Goal: Information Seeking & Learning: Learn about a topic

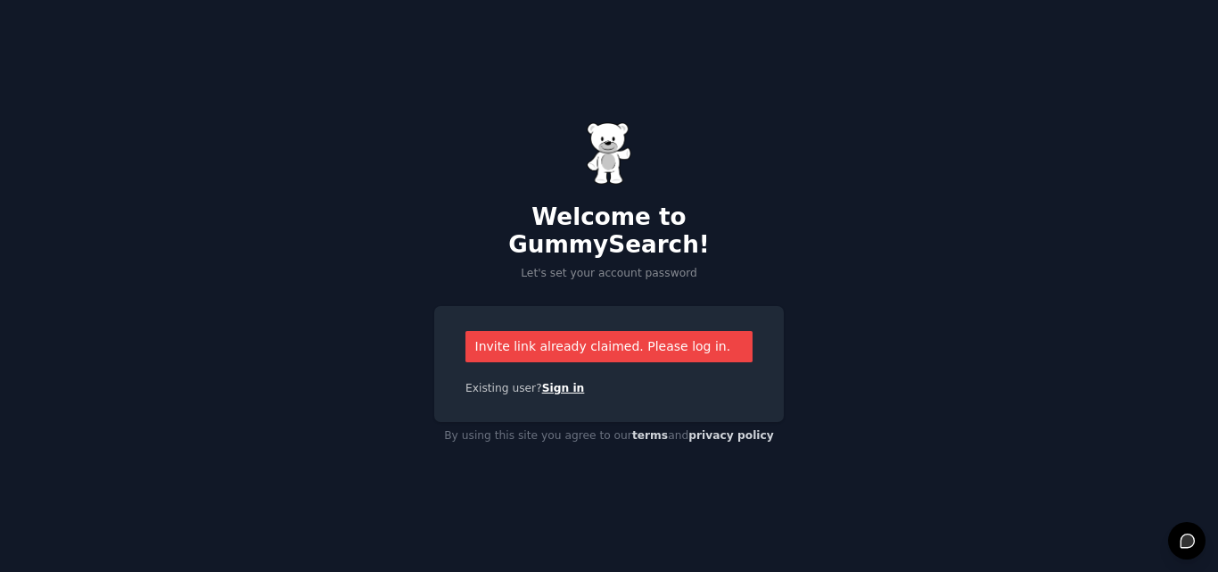
click at [548, 382] on link "Sign in" at bounding box center [563, 388] width 43 height 12
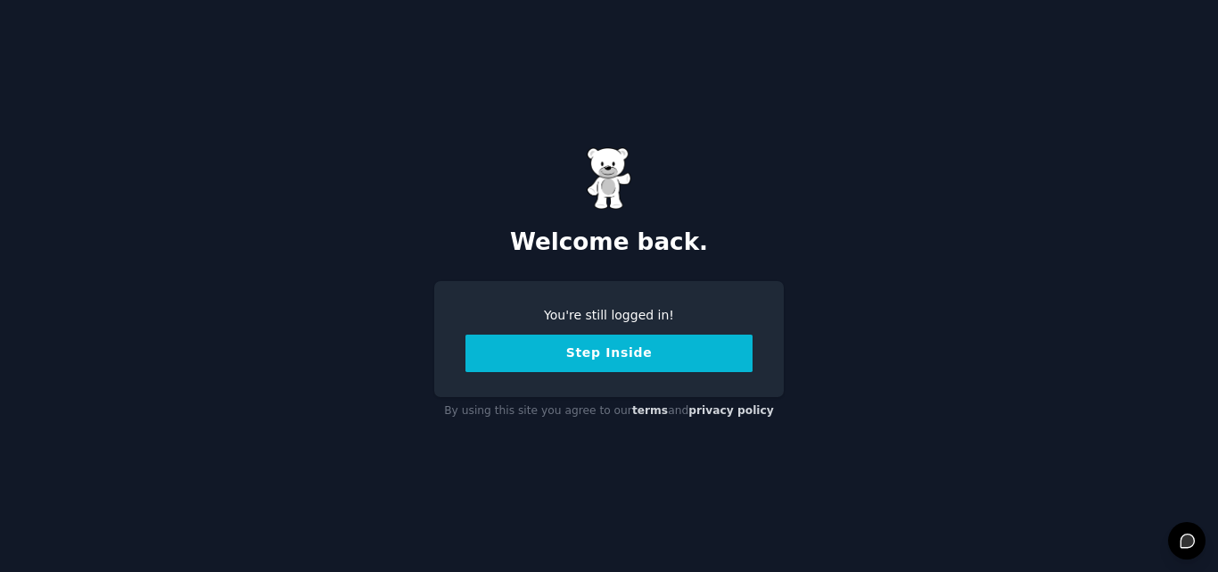
click at [637, 349] on button "Step Inside" at bounding box center [609, 352] width 287 height 37
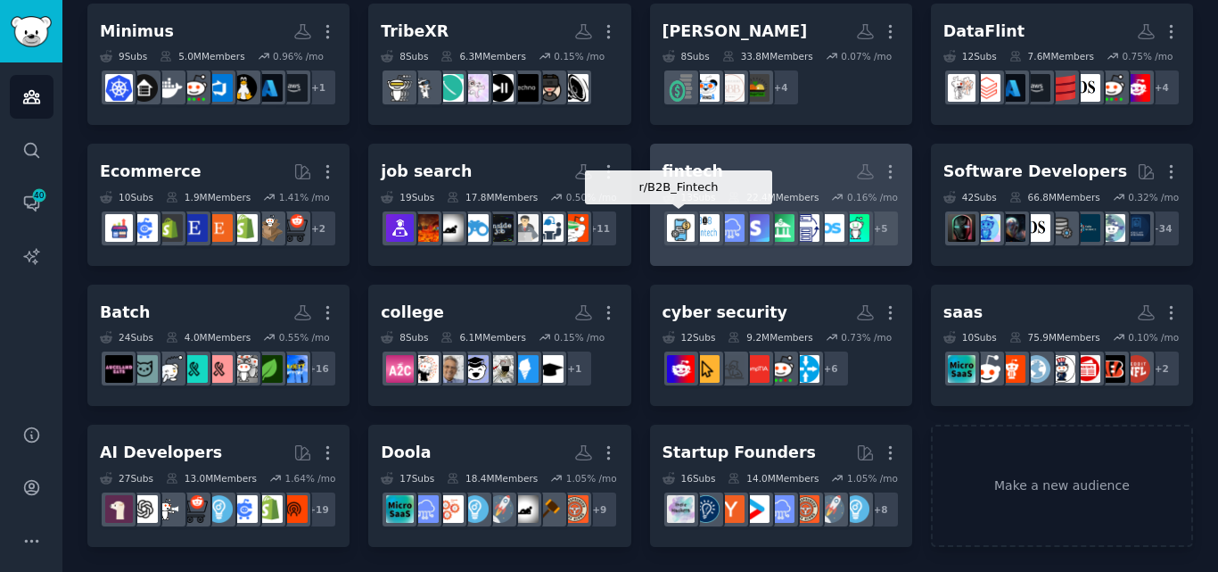
scroll to position [466, 0]
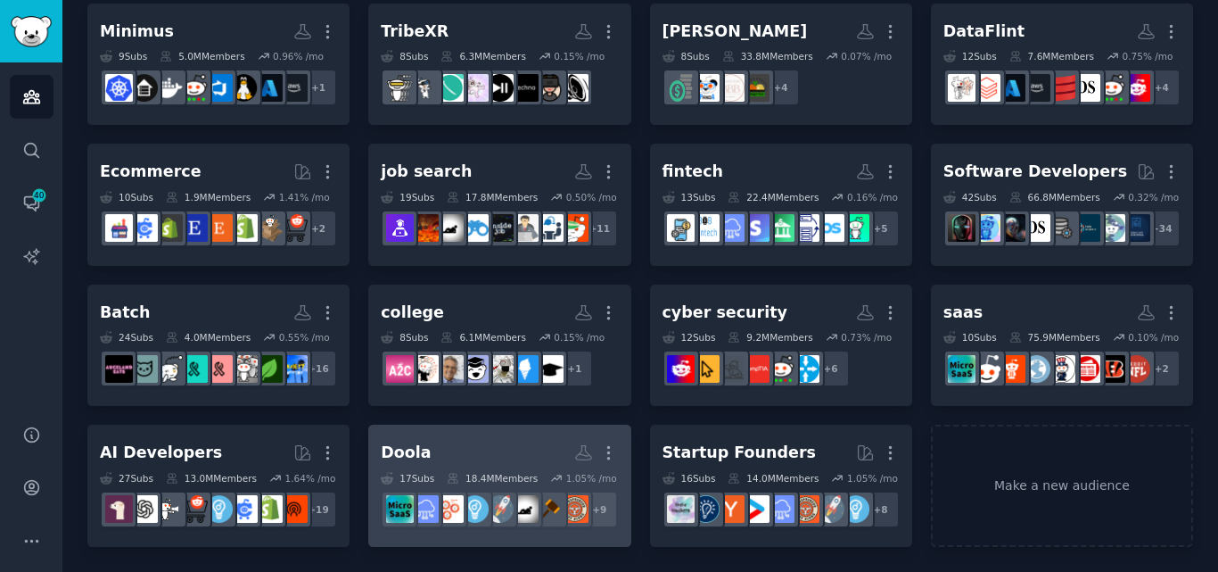
click at [506, 484] on dd "+ 9" at bounding box center [499, 509] width 237 height 50
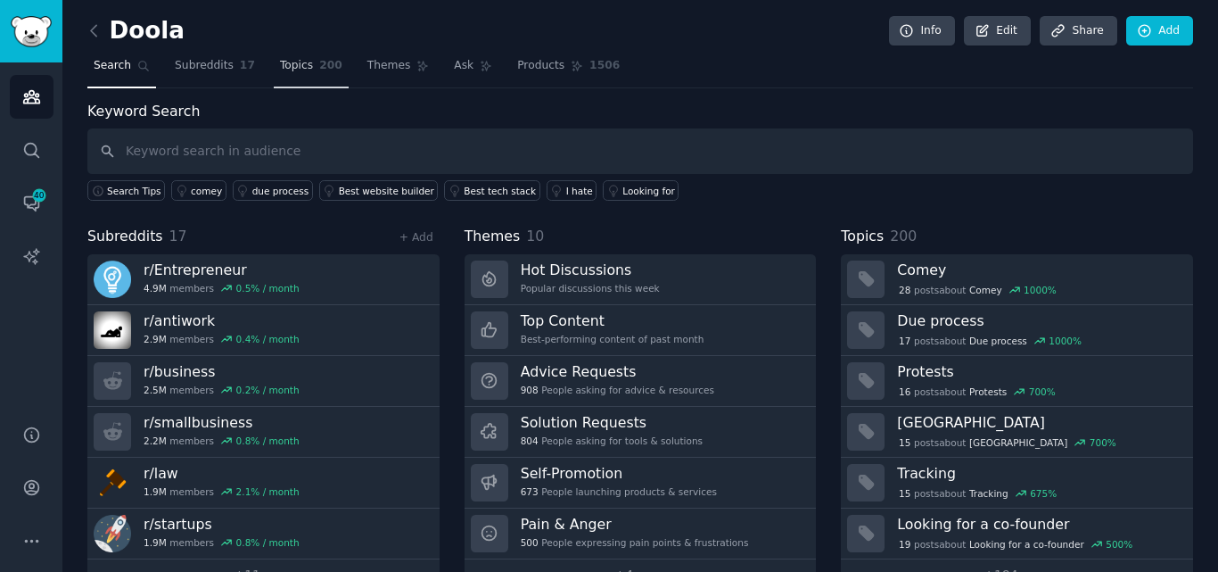
click at [288, 62] on span "Topics" at bounding box center [296, 66] width 33 height 16
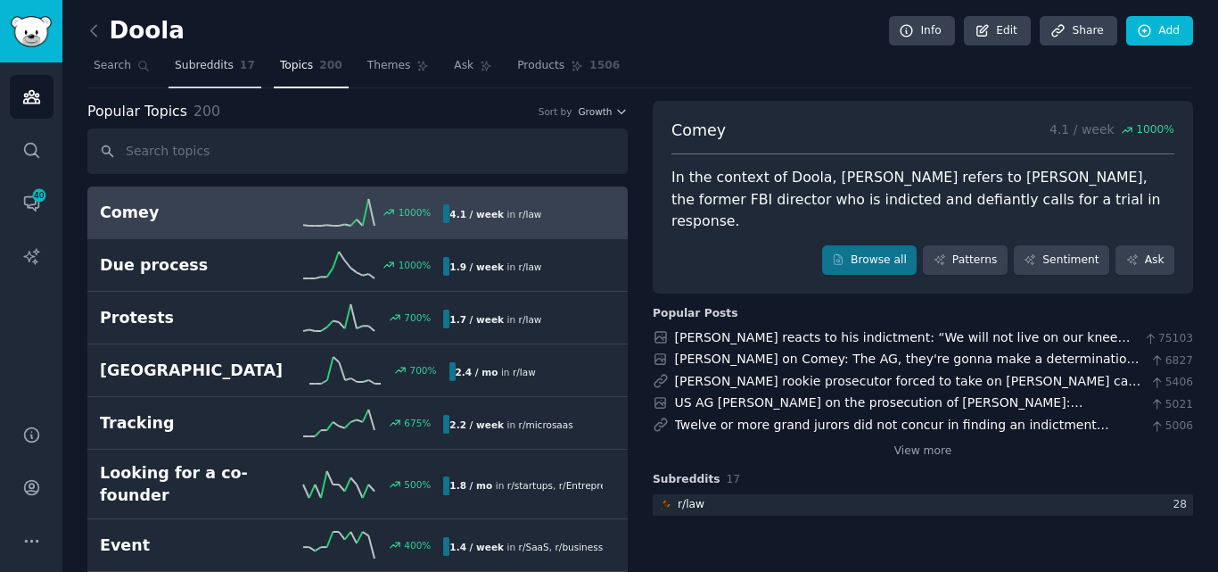
click at [205, 68] on span "Subreddits" at bounding box center [204, 66] width 59 height 16
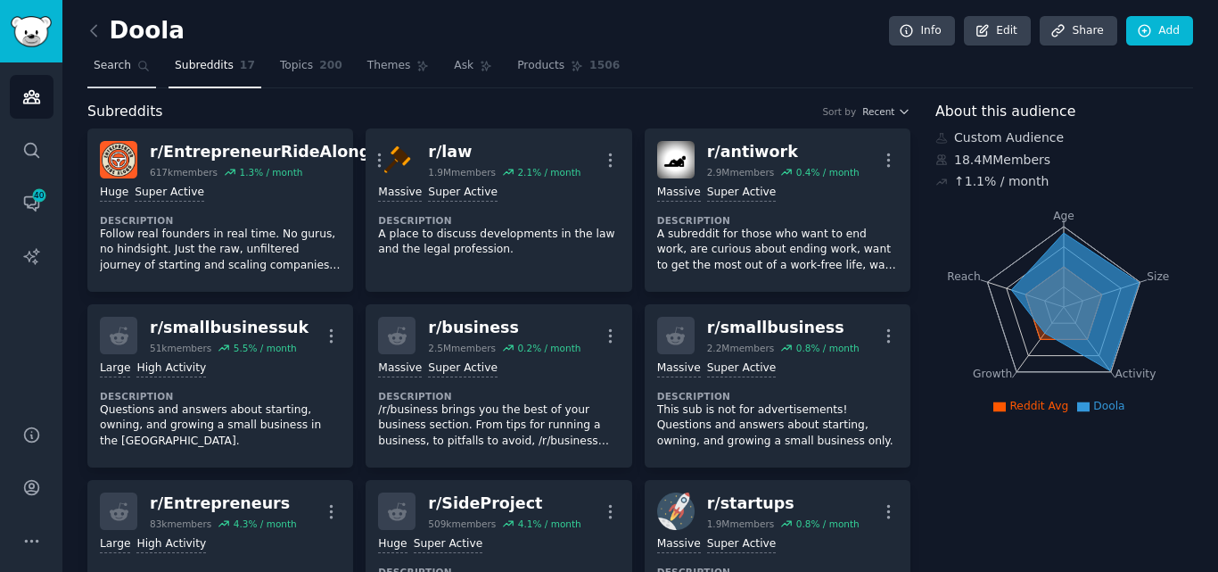
click at [120, 71] on span "Search" at bounding box center [112, 66] width 37 height 16
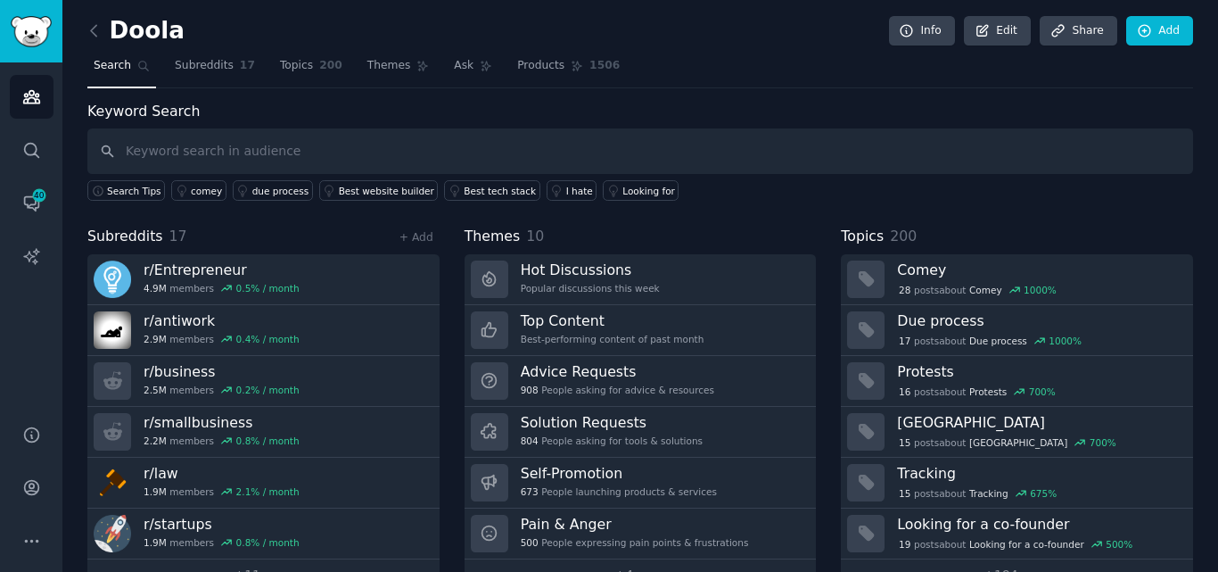
click at [321, 161] on input "text" at bounding box center [640, 150] width 1106 height 45
type input "bookkeeping"
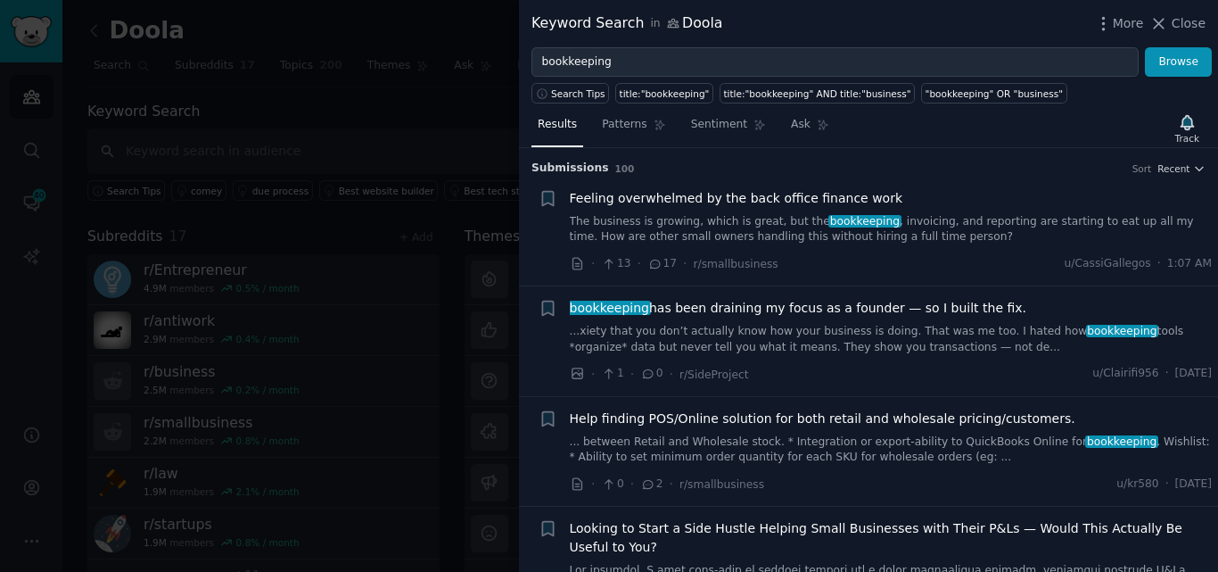
click at [761, 220] on link "The business is growing, which is great, but the bookkeeping , invoicing, and r…" at bounding box center [891, 229] width 643 height 31
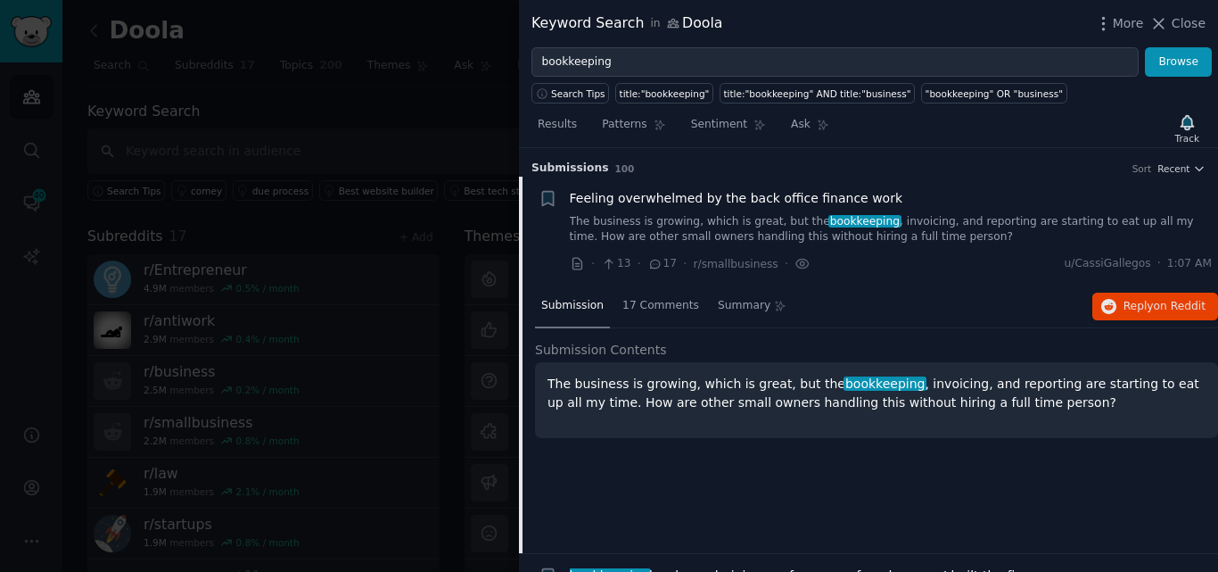
scroll to position [29, 0]
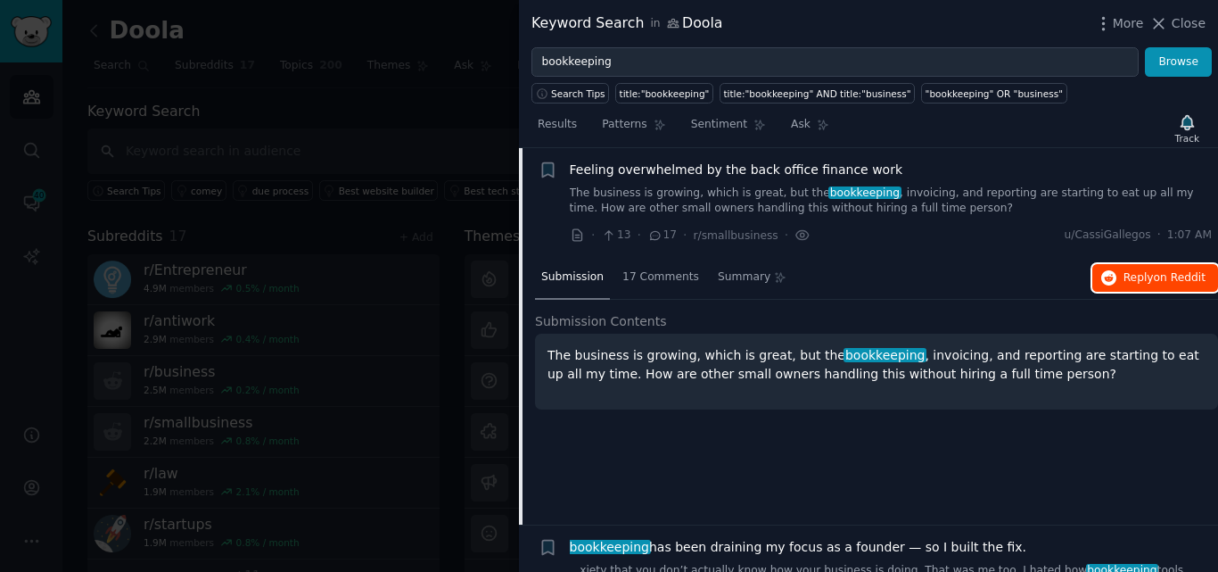
click at [1160, 278] on span "on Reddit" at bounding box center [1180, 277] width 52 height 12
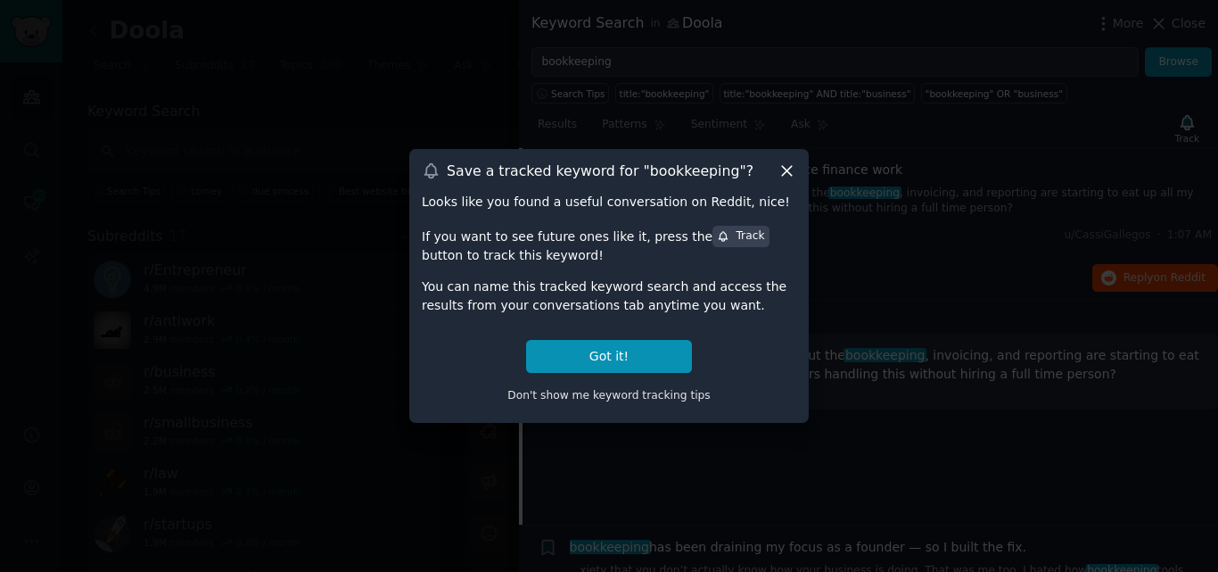
click at [784, 169] on icon at bounding box center [787, 170] width 19 height 19
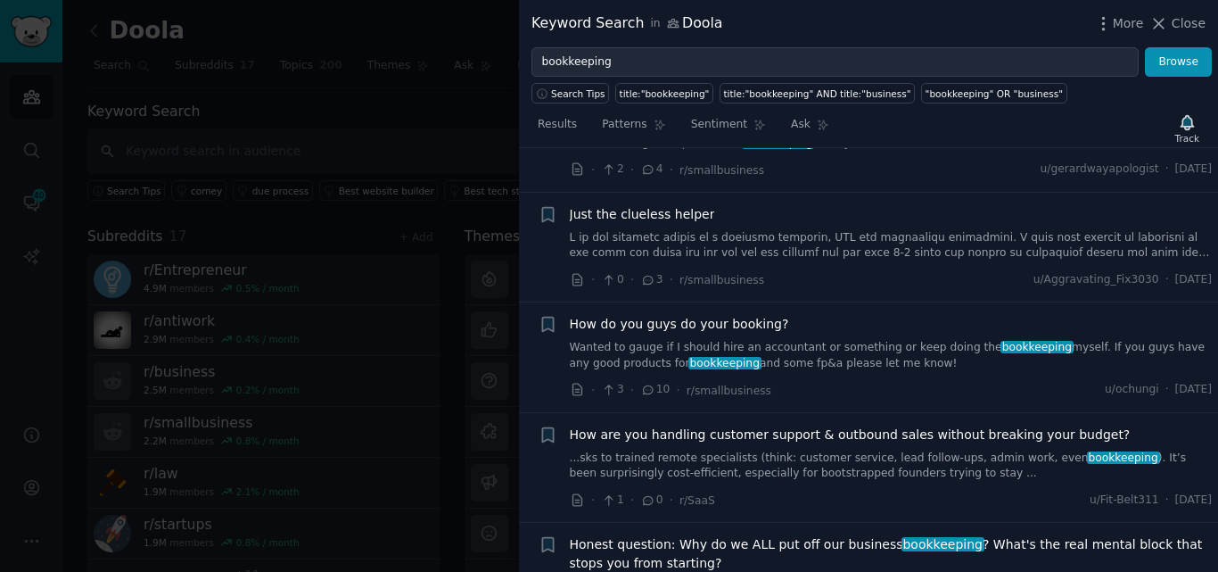
scroll to position [981, 0]
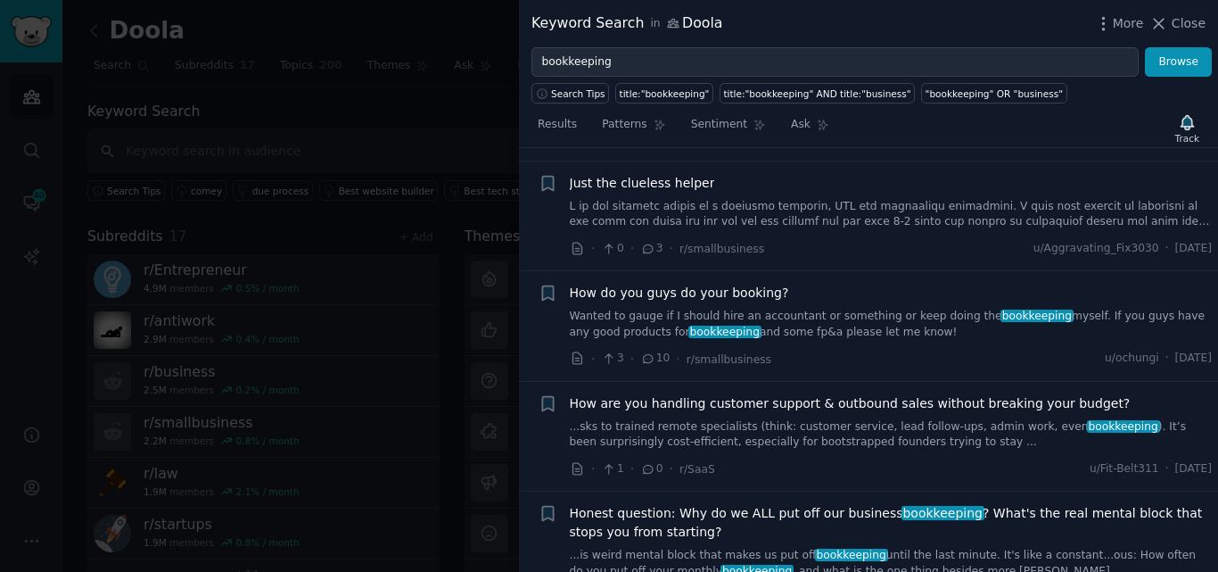
click at [782, 309] on link "Wanted to gauge if I should hire an accountant or something or keep doing the b…" at bounding box center [891, 324] width 643 height 31
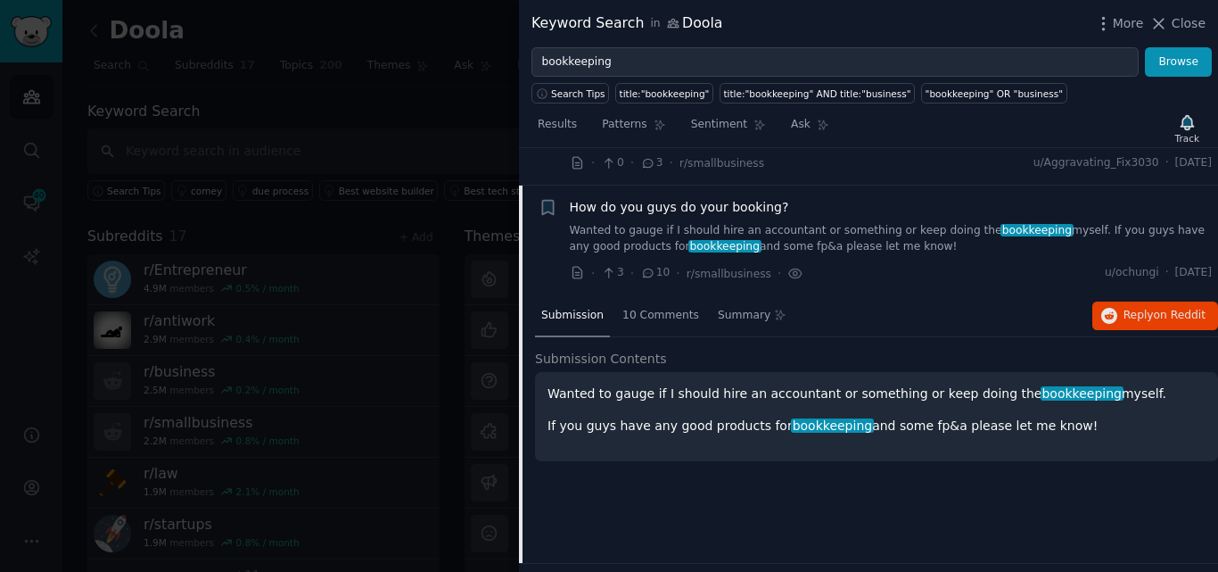
scroll to position [803, 0]
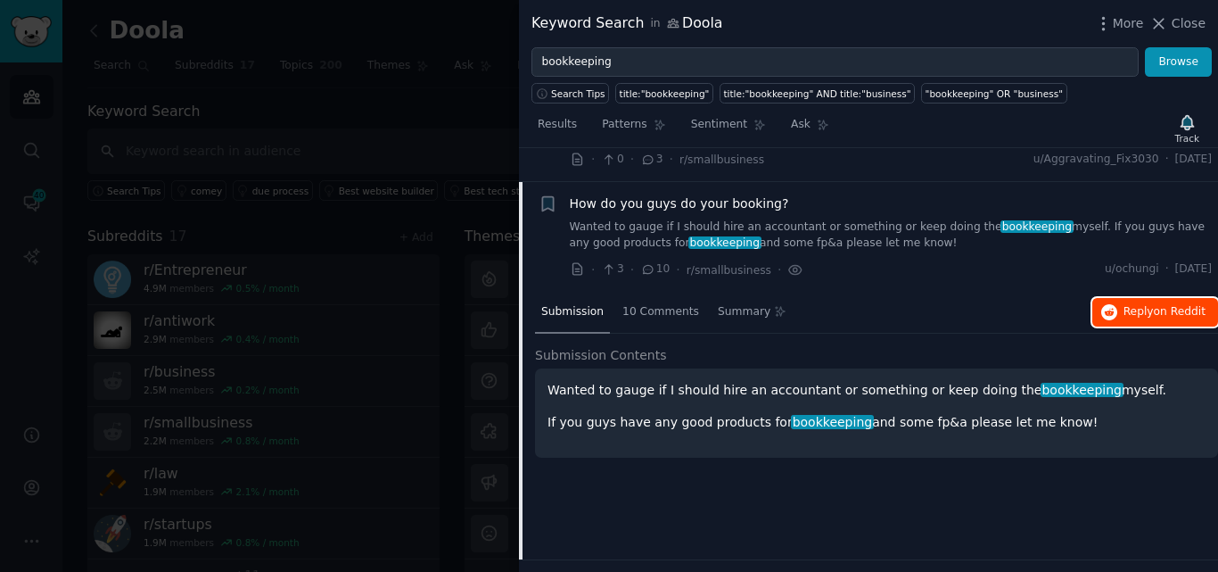
click at [1124, 304] on span "Reply on Reddit" at bounding box center [1165, 312] width 82 height 16
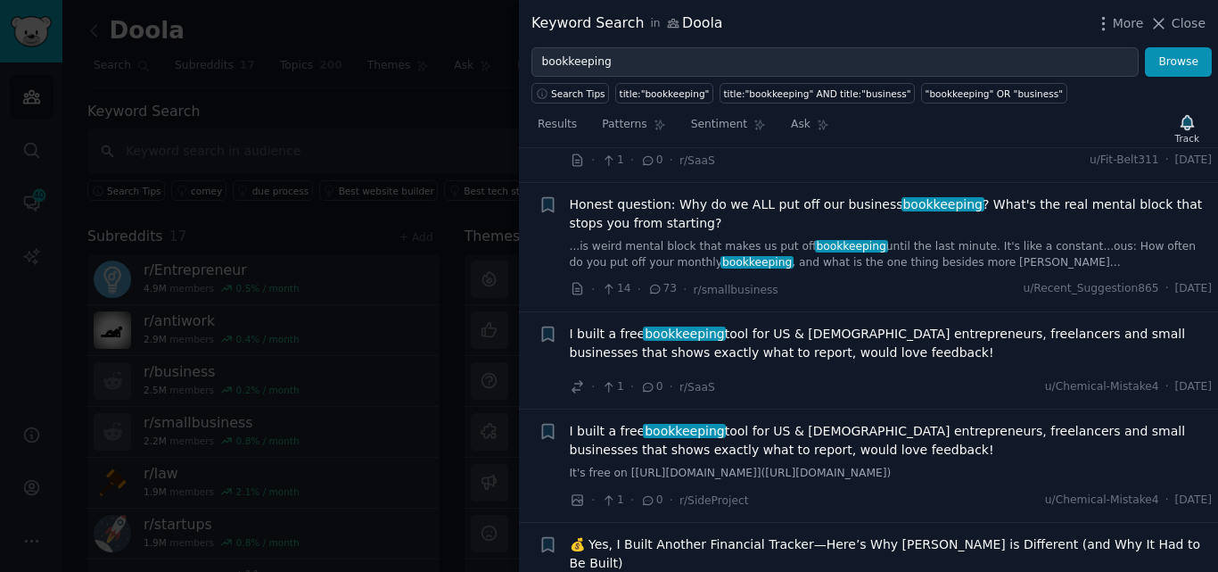
scroll to position [1249, 0]
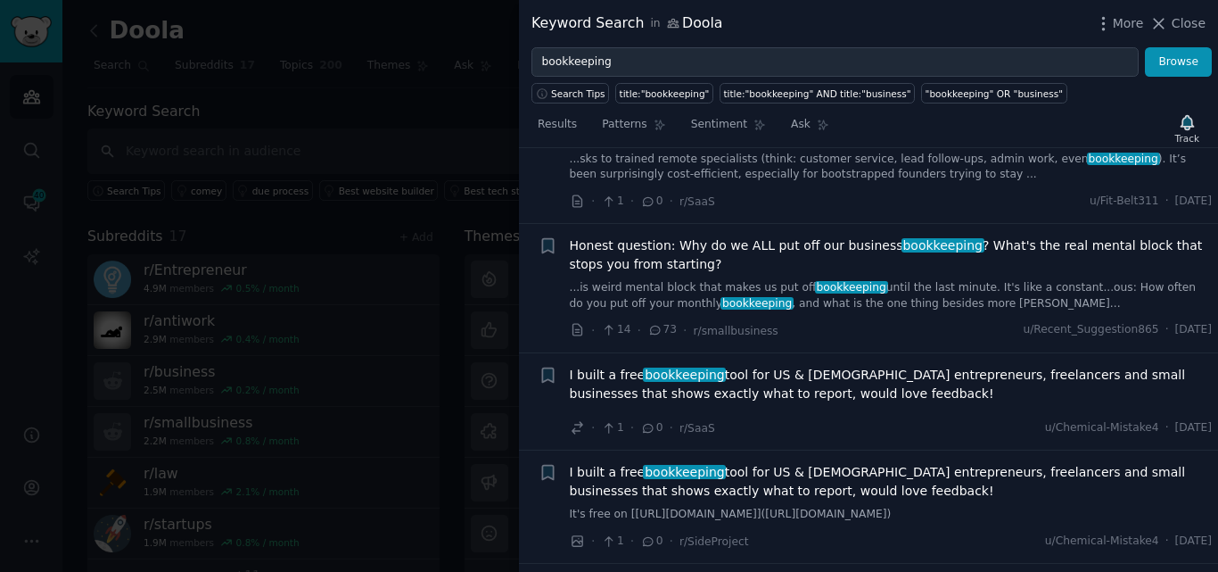
click at [733, 236] on span "Honest question: Why do we ALL put off our business bookkeeping ? What's the re…" at bounding box center [891, 254] width 643 height 37
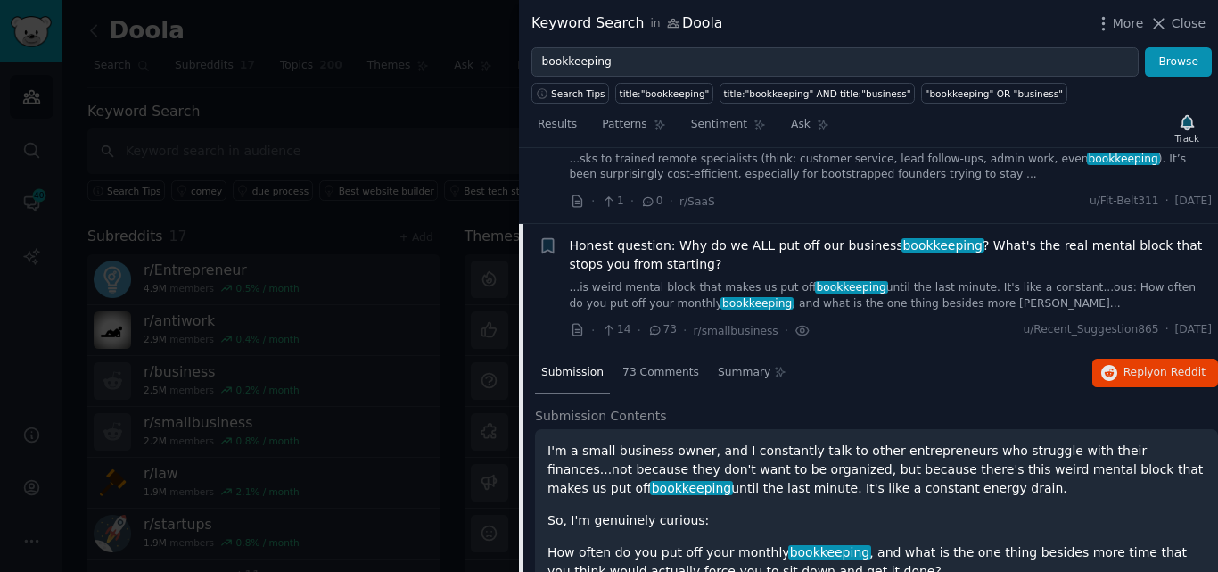
scroll to position [1023, 0]
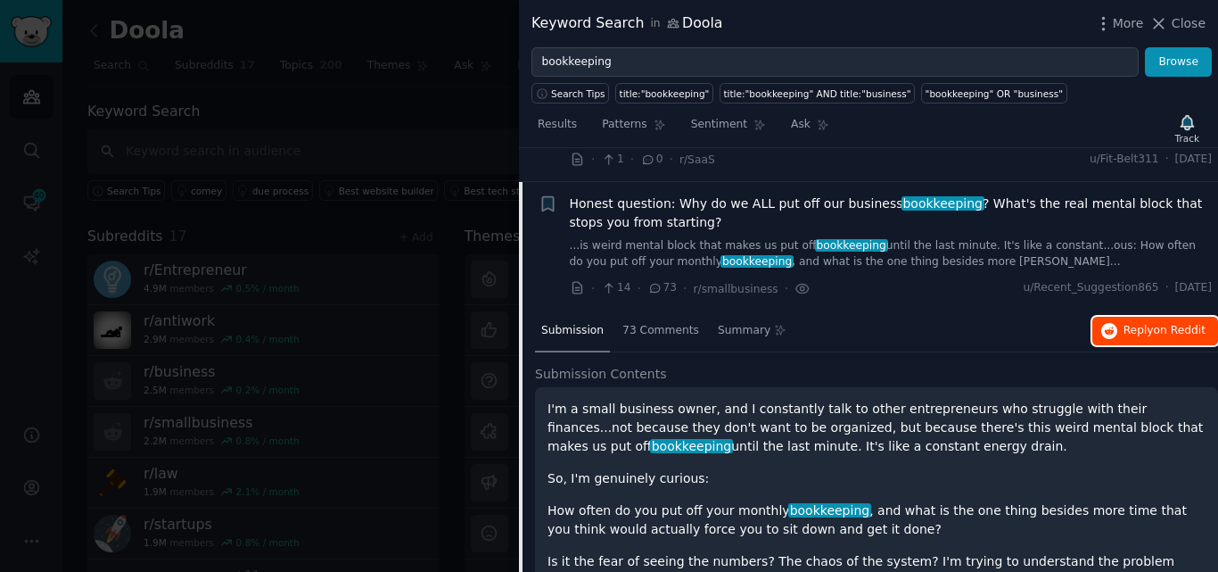
click at [1135, 323] on span "Reply on Reddit" at bounding box center [1165, 331] width 82 height 16
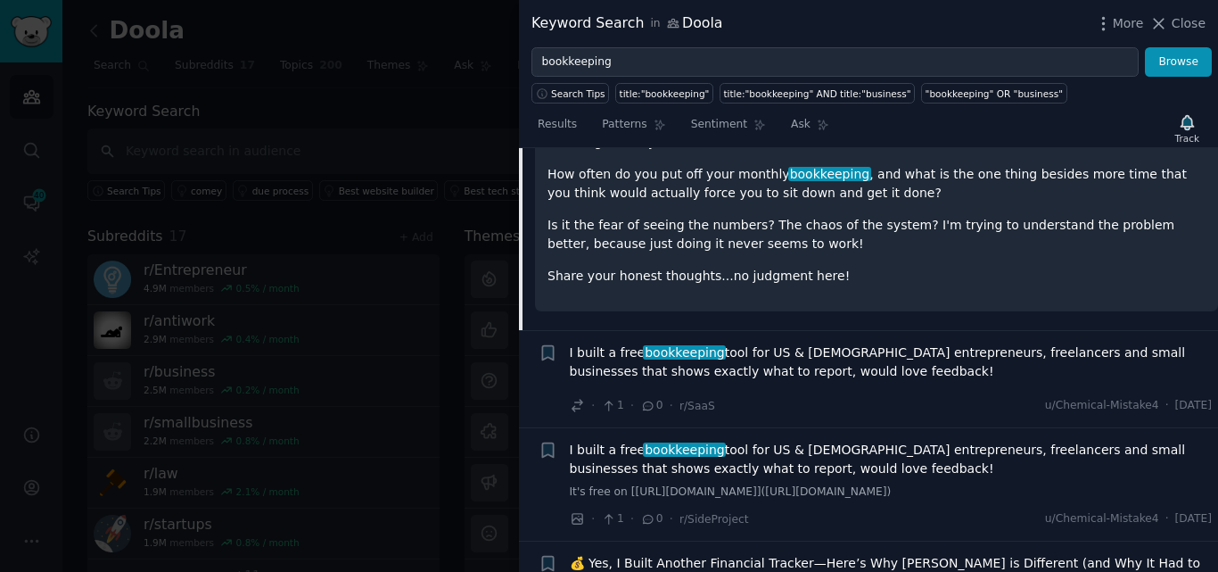
scroll to position [1380, 0]
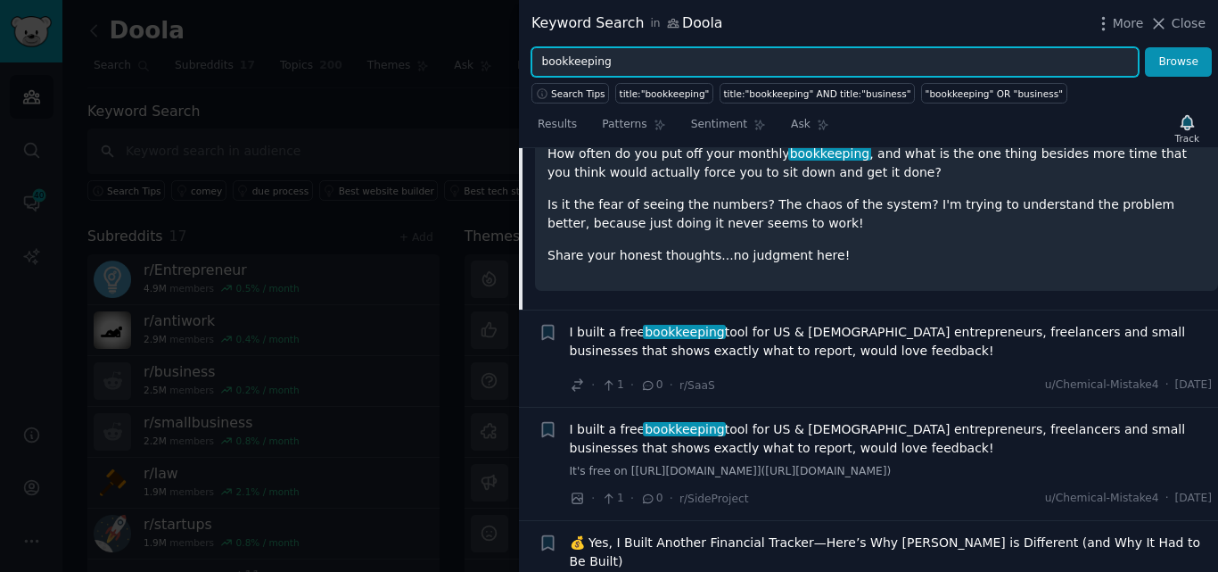
drag, startPoint x: 616, startPoint y: 60, endPoint x: 516, endPoint y: 61, distance: 100.8
click at [516, 61] on div "Keyword Search in [GEOGRAPHIC_DATA] More Close bookkeeping Browse Search Tips t…" at bounding box center [609, 286] width 1218 height 572
paste input "Obtaining a U.S. EIN"
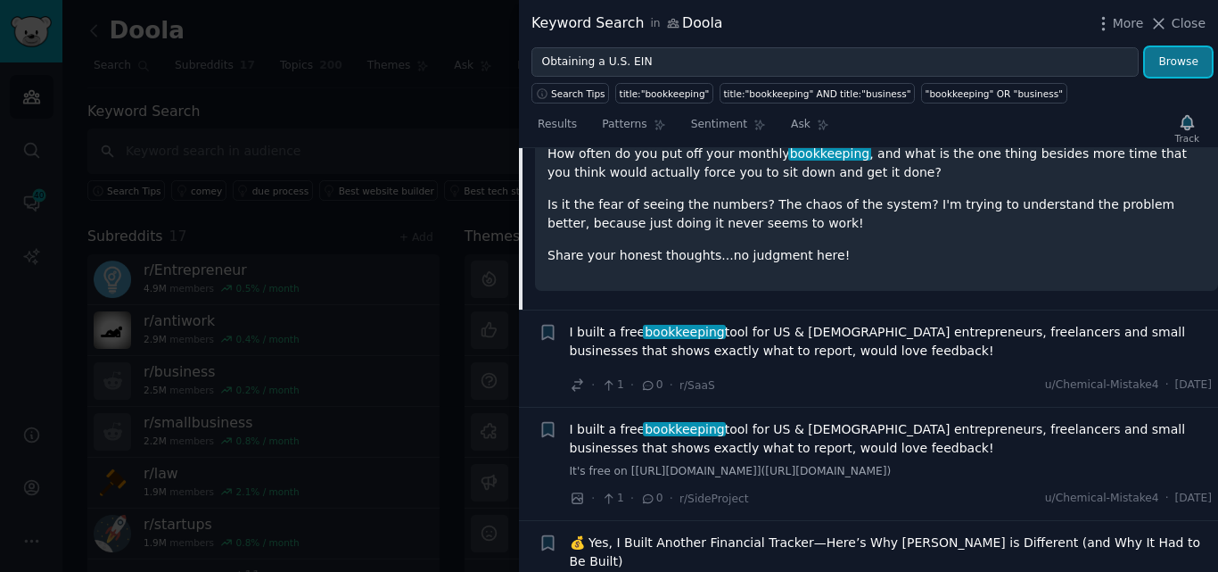
click at [1164, 57] on button "Browse" at bounding box center [1178, 62] width 67 height 30
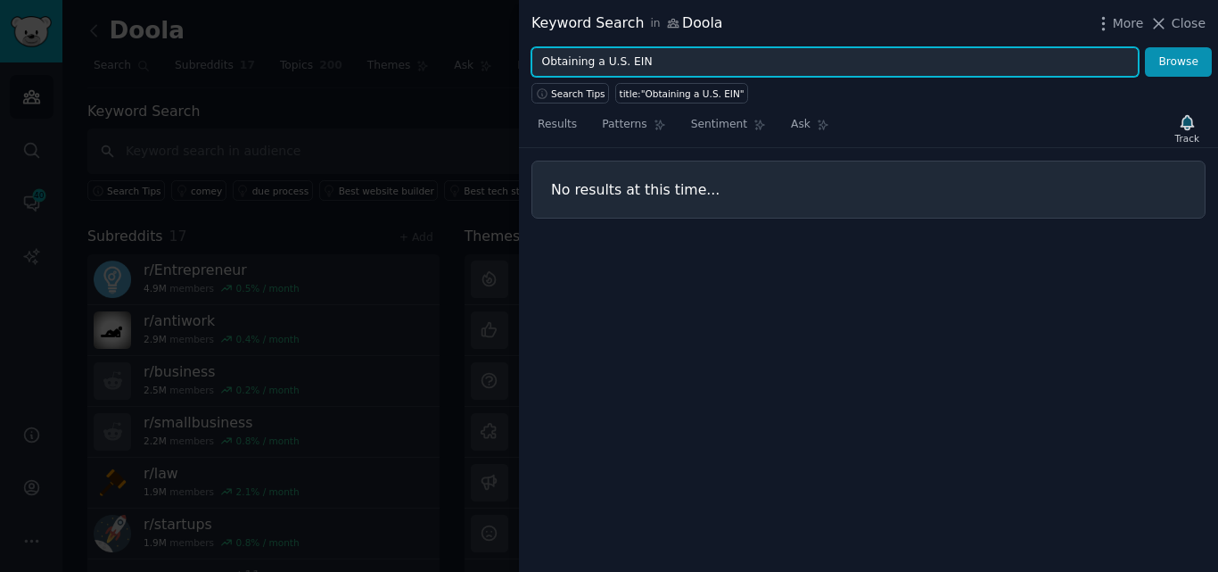
click at [601, 62] on input "Obtaining a U.S. EIN" at bounding box center [835, 62] width 607 height 30
click at [620, 62] on input "Obtaining a U.S. EIN" at bounding box center [835, 62] width 607 height 30
type input "Obtaining a EIN"
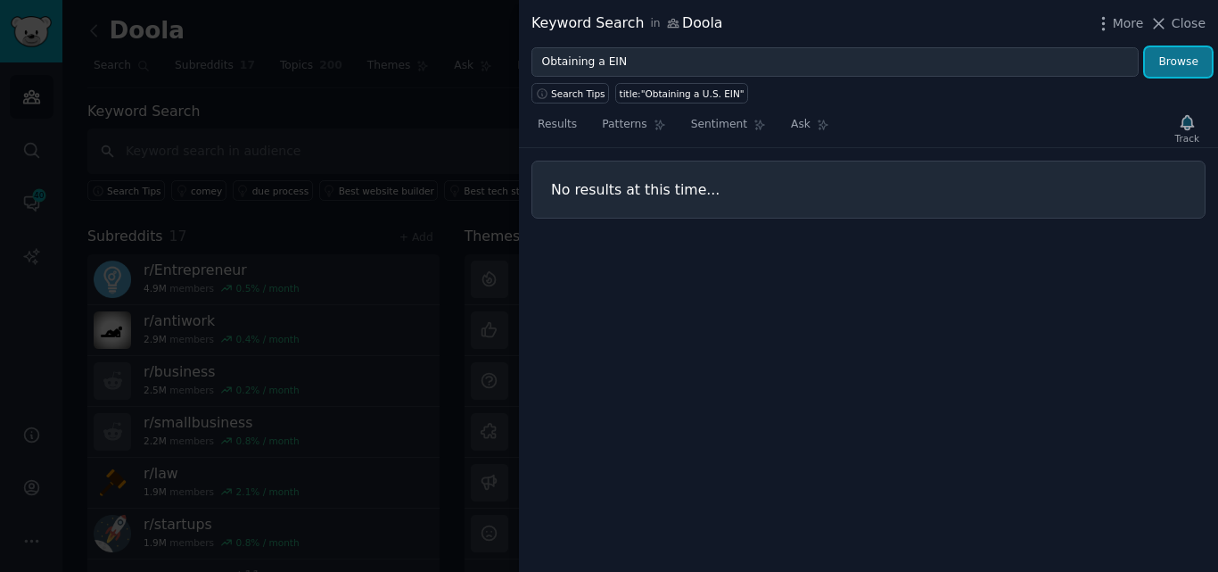
click at [1181, 67] on button "Browse" at bounding box center [1178, 62] width 67 height 30
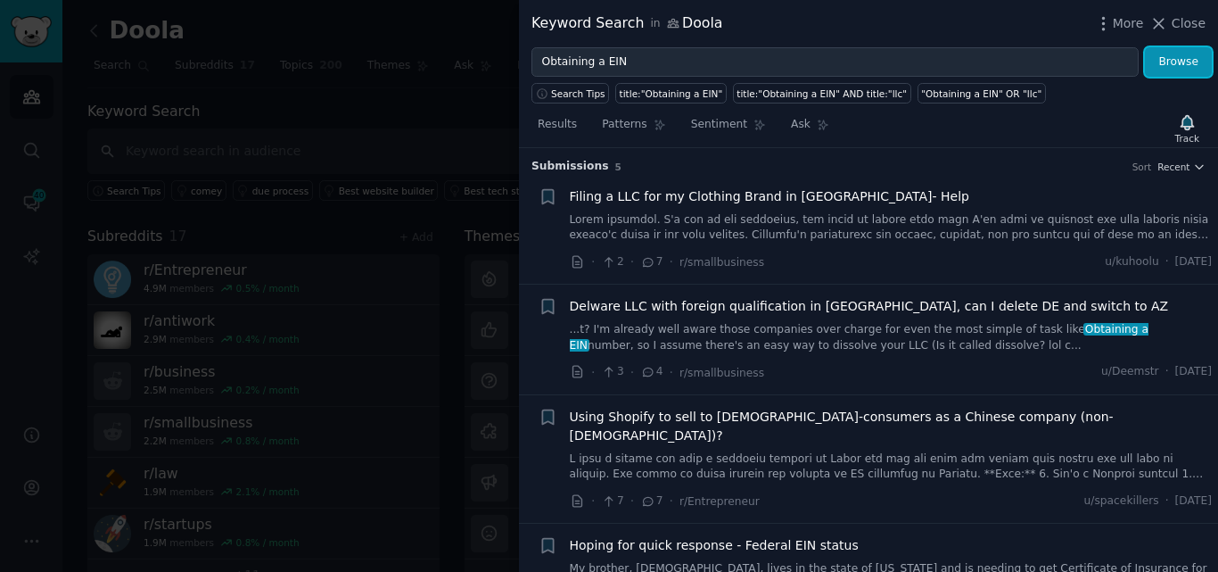
scroll to position [0, 0]
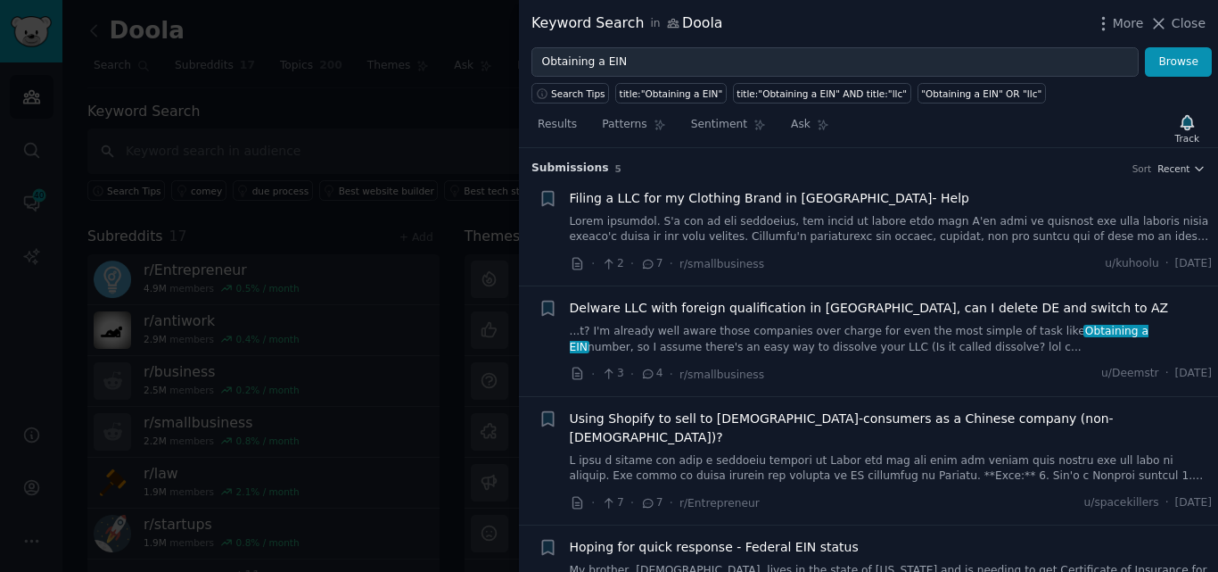
click at [731, 325] on link "...t? I'm already well aware those companies over charge for even the most simp…" at bounding box center [891, 339] width 643 height 31
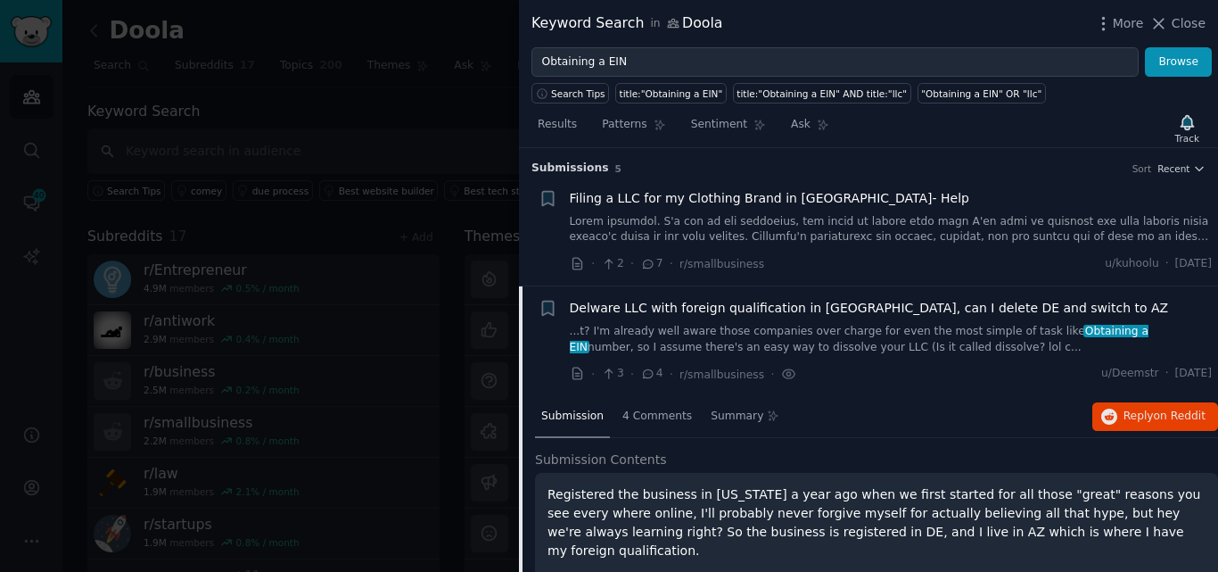
scroll to position [138, 0]
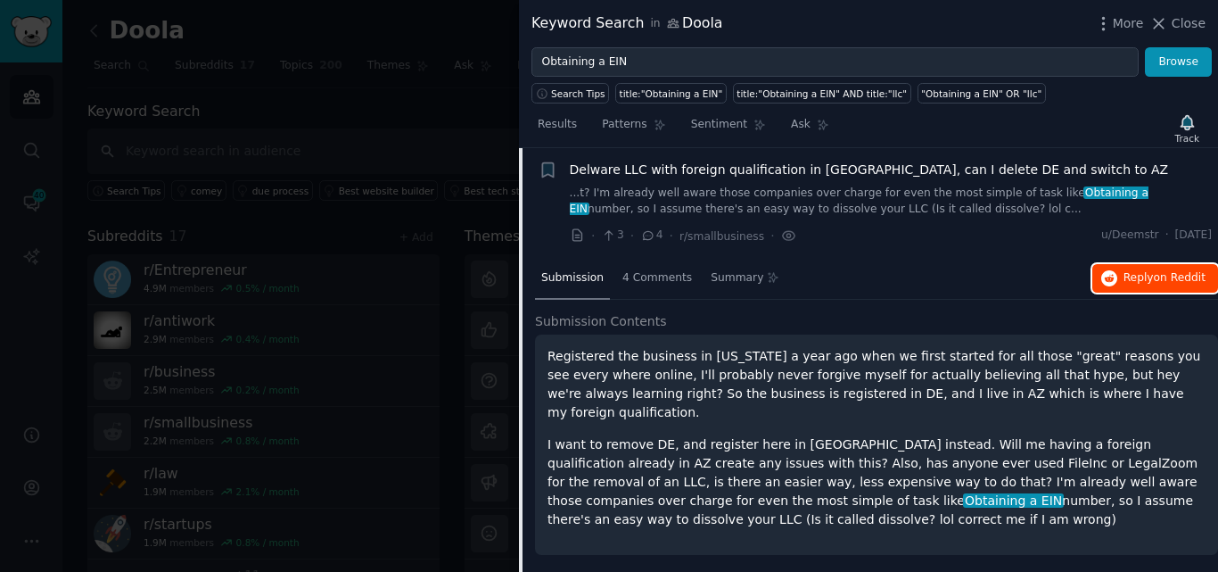
click at [1161, 268] on button "Reply on Reddit" at bounding box center [1156, 278] width 126 height 29
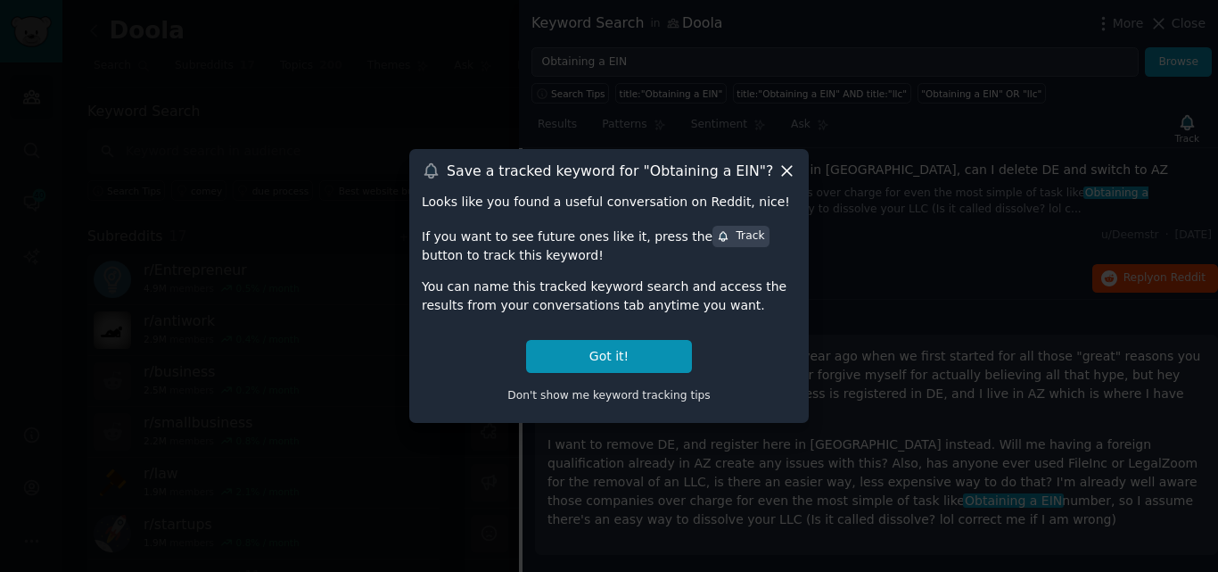
click at [782, 183] on div "Save a tracked keyword for " Obtaining a EIN "? Looks like you found a useful c…" at bounding box center [609, 286] width 400 height 274
click at [784, 175] on icon at bounding box center [787, 171] width 10 height 10
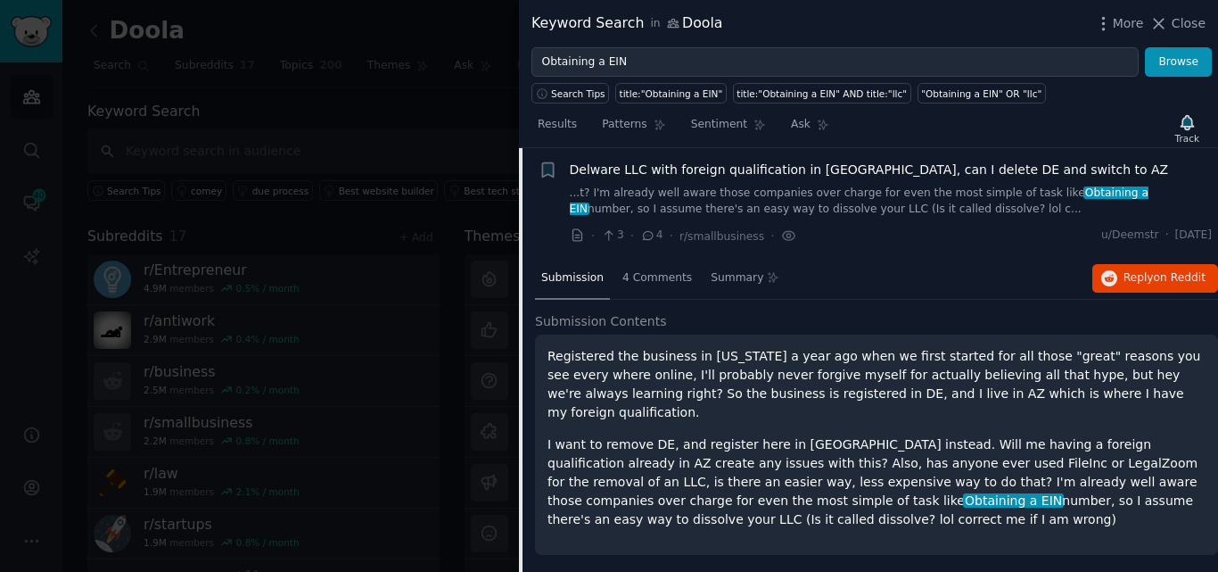
click at [354, 198] on div at bounding box center [609, 286] width 1218 height 572
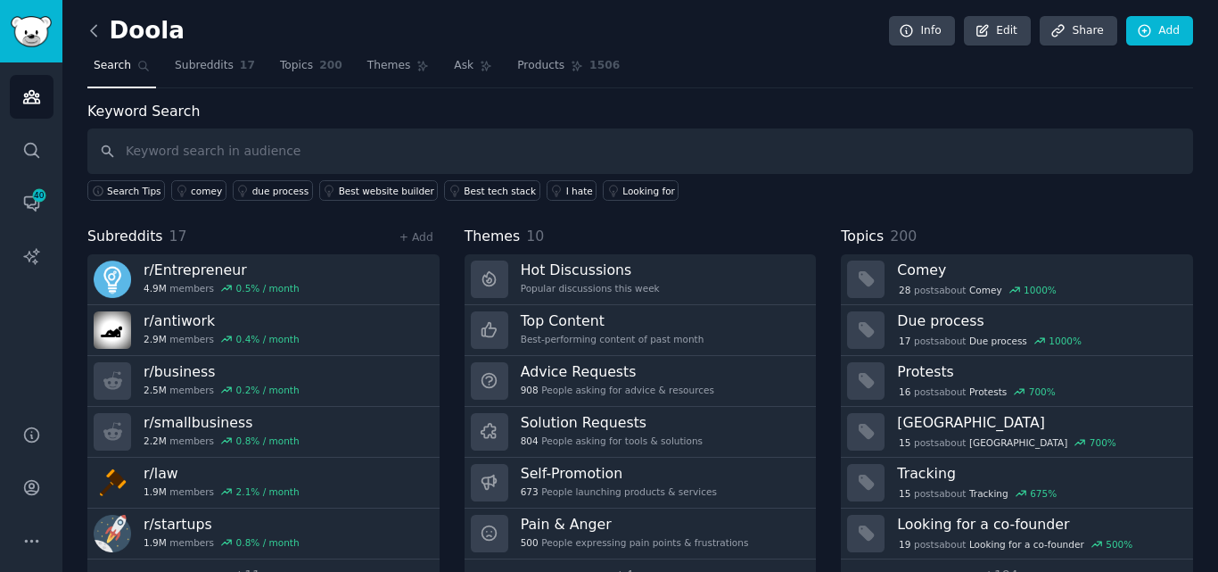
click at [93, 35] on icon at bounding box center [94, 30] width 19 height 19
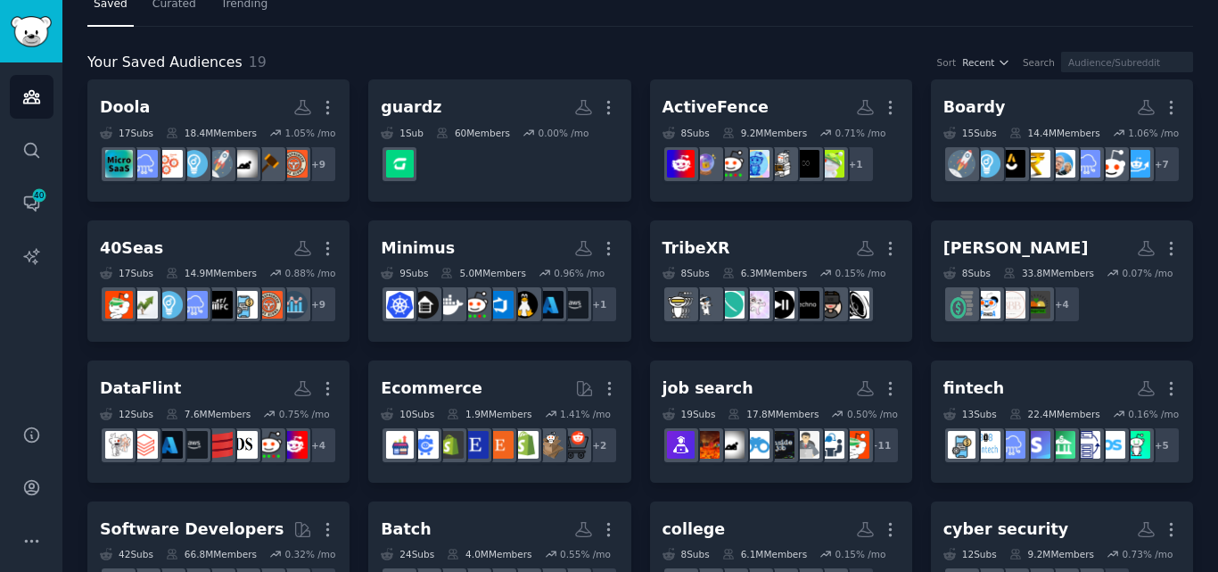
scroll to position [89, 0]
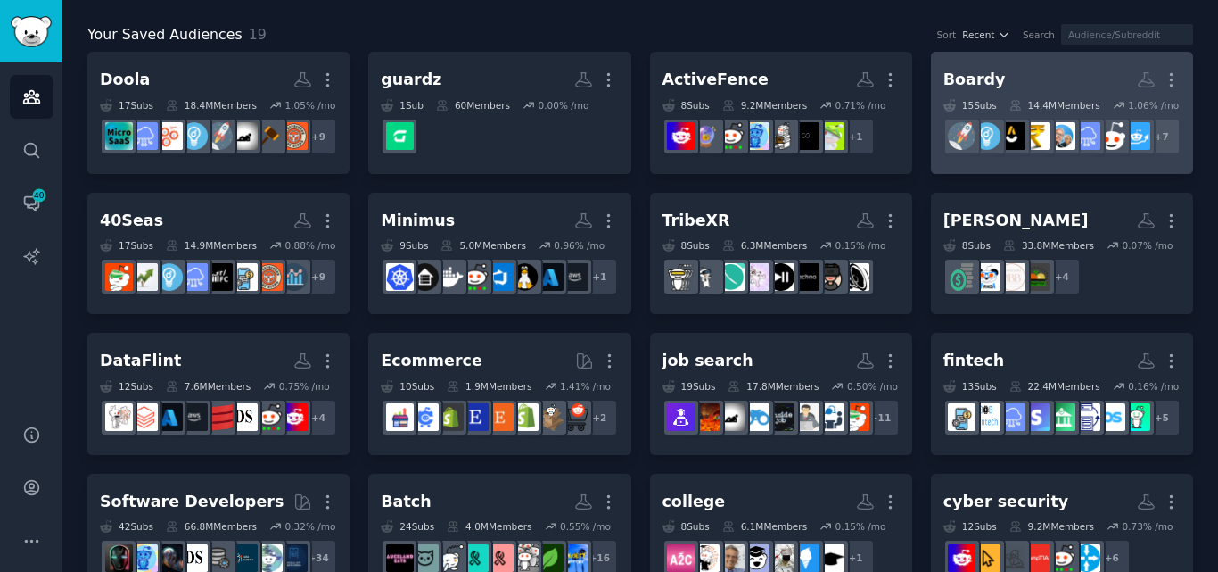
click at [1045, 93] on h2 "Boardy More" at bounding box center [1062, 79] width 237 height 31
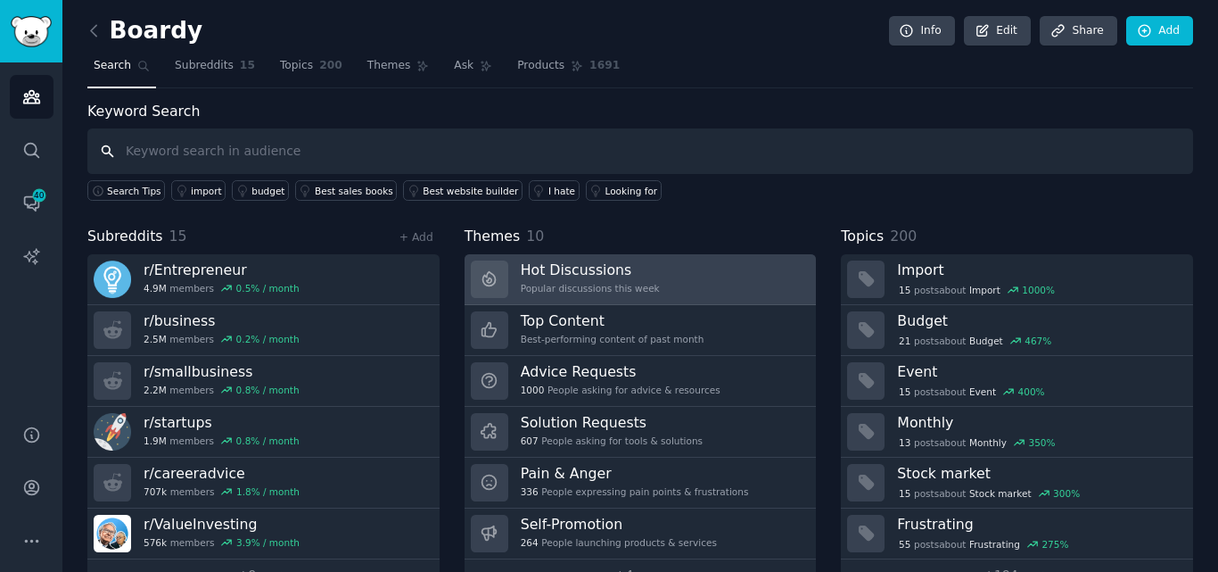
scroll to position [44, 0]
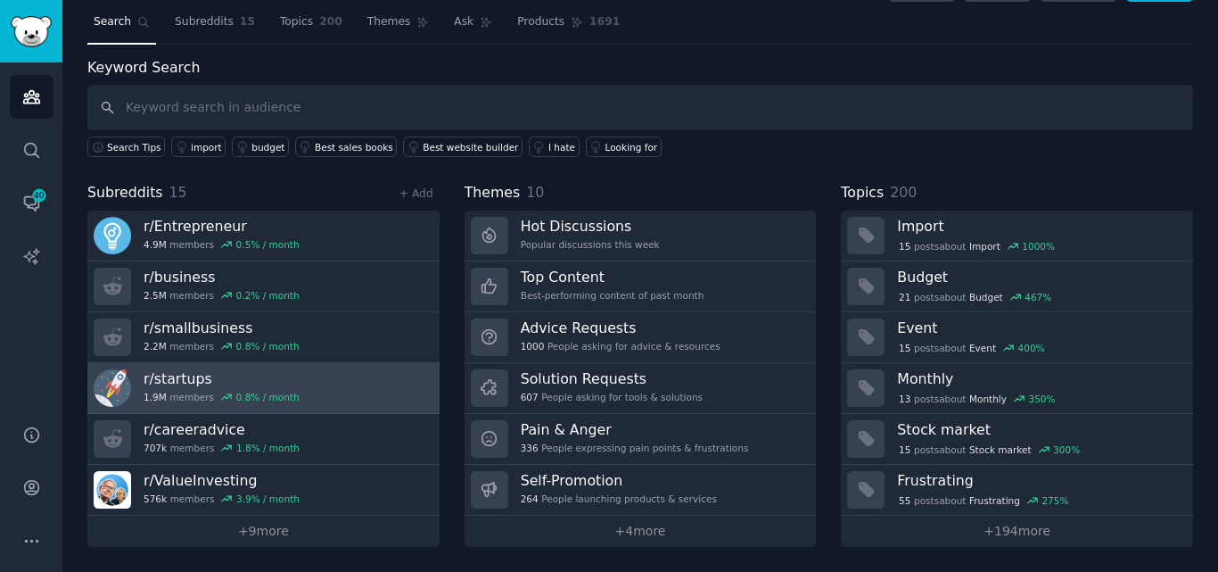
click at [292, 400] on link "r/ startups 1.9M members 0.8 % / month" at bounding box center [263, 388] width 352 height 51
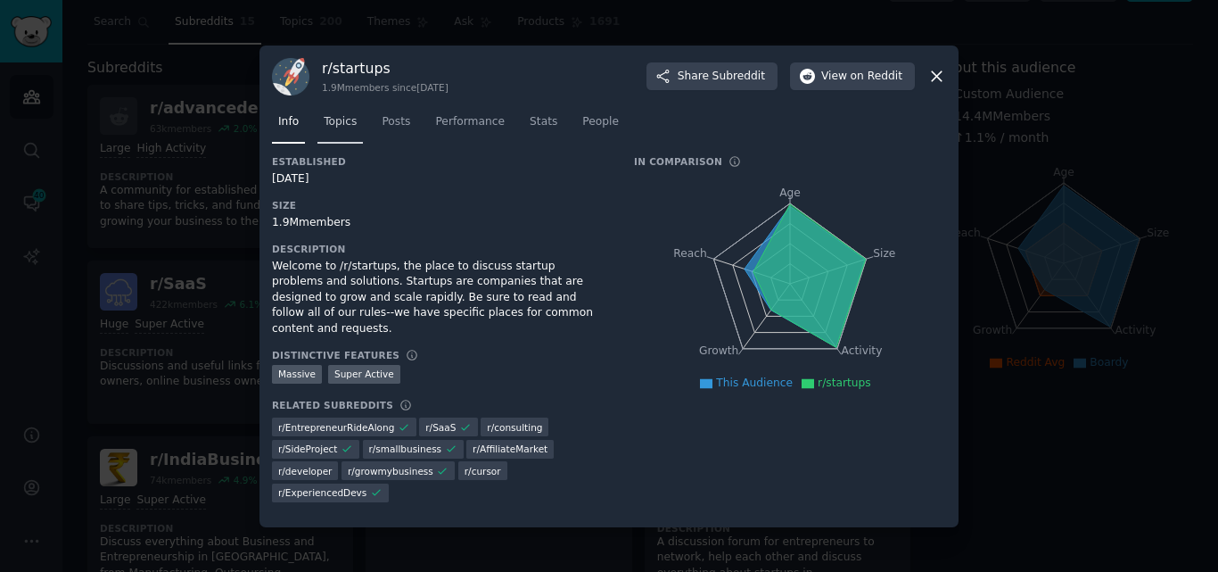
click at [333, 123] on span "Topics" at bounding box center [340, 122] width 33 height 16
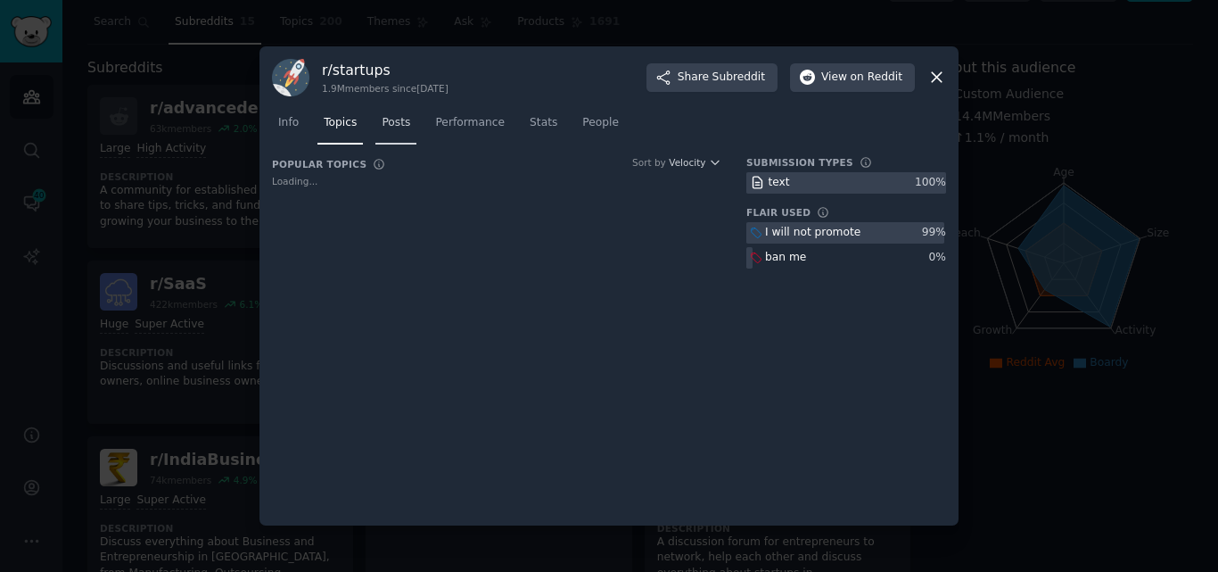
click at [406, 128] on link "Posts" at bounding box center [396, 127] width 41 height 37
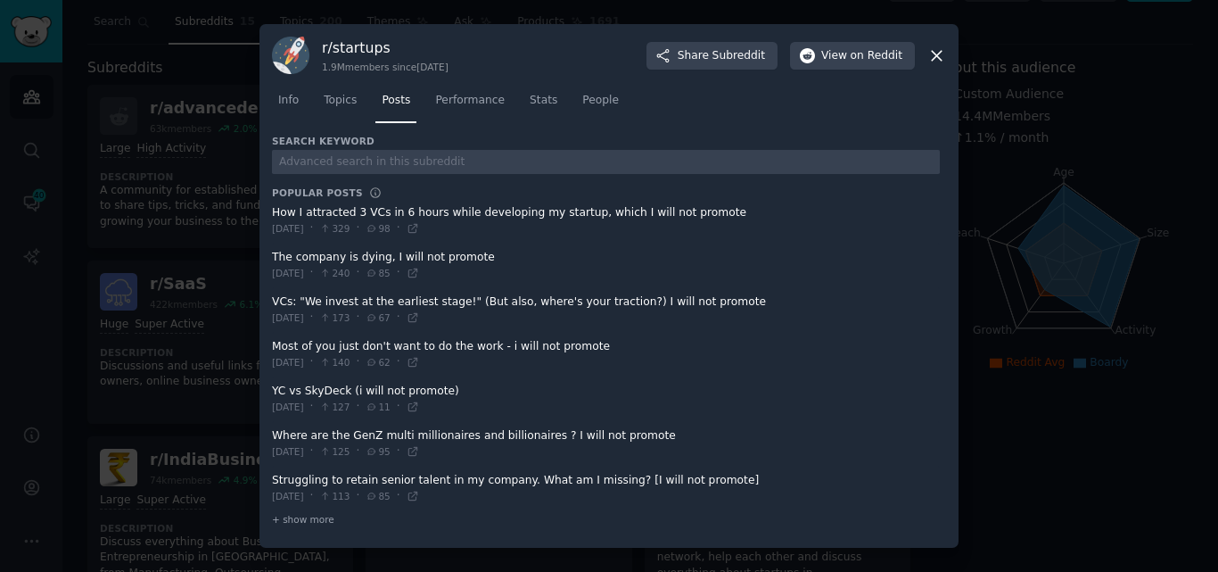
click at [367, 215] on span at bounding box center [606, 221] width 668 height 44
click at [852, 55] on span "View on Reddit" at bounding box center [861, 56] width 81 height 16
click at [419, 449] on icon at bounding box center [413, 451] width 12 height 12
click at [931, 55] on icon at bounding box center [937, 55] width 19 height 19
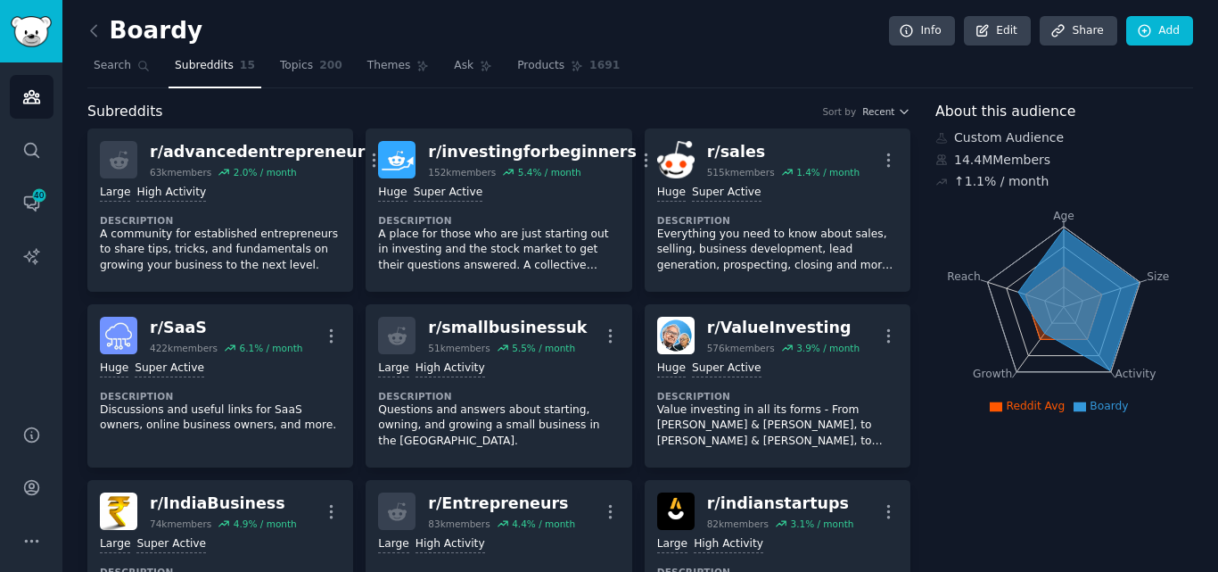
click at [96, 40] on link at bounding box center [98, 31] width 22 height 29
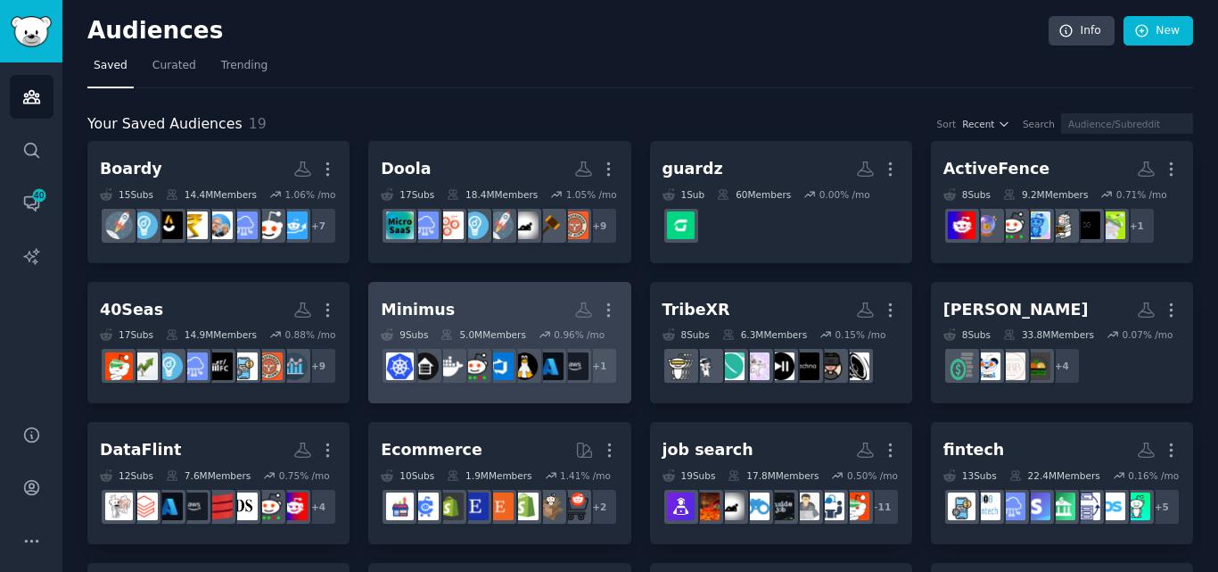
click at [484, 326] on h2 "Minimus More" at bounding box center [499, 309] width 237 height 31
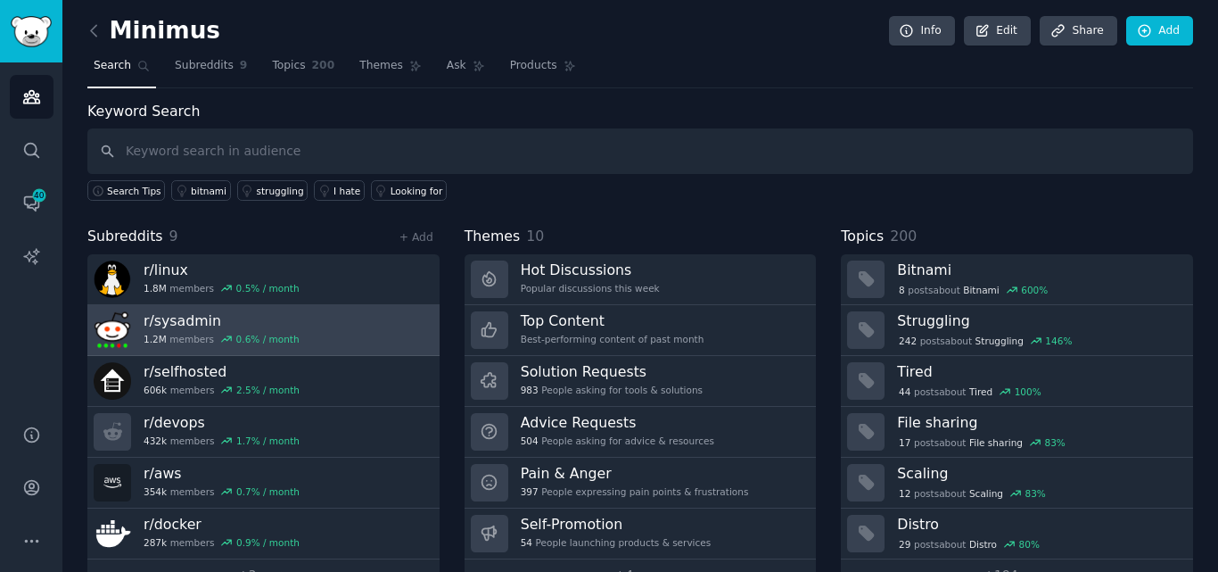
scroll to position [44, 0]
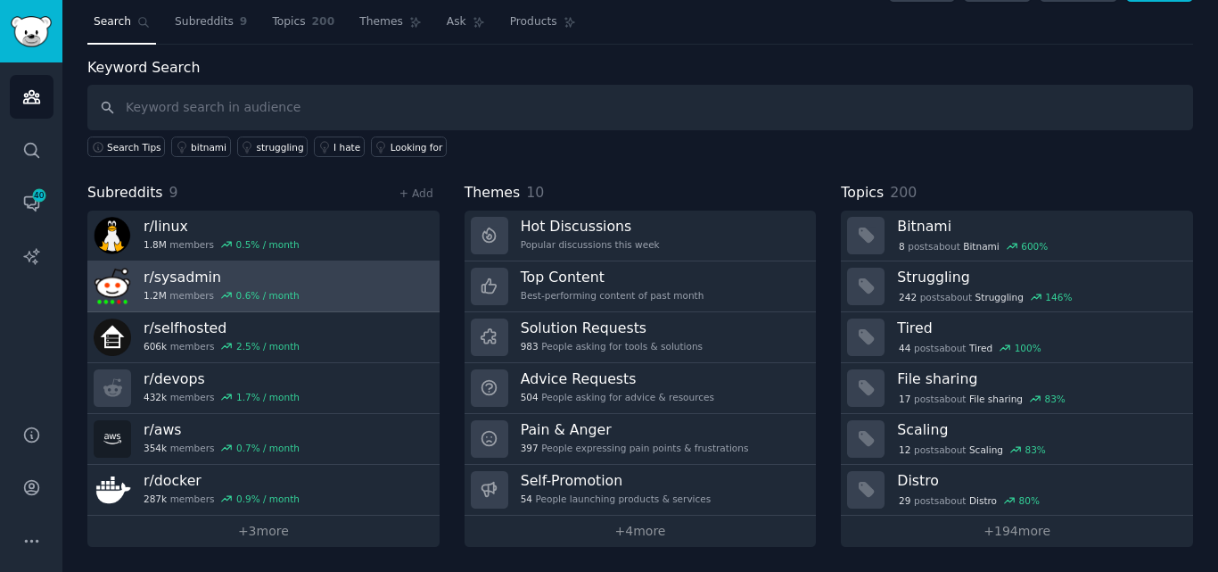
click at [236, 291] on div "0.6 % / month" at bounding box center [267, 295] width 63 height 12
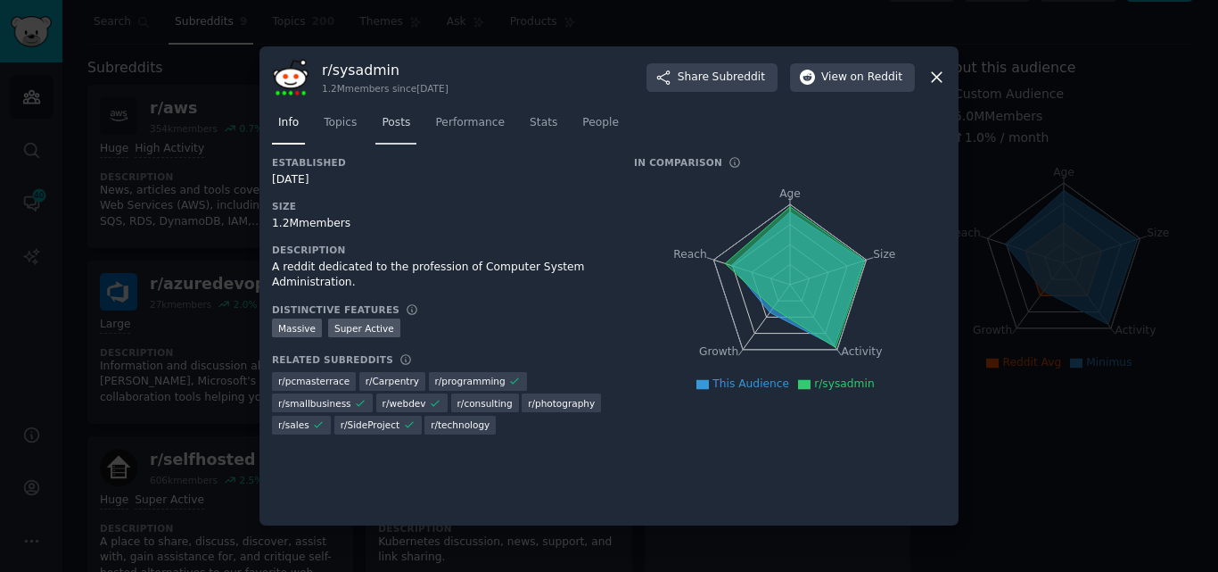
click at [392, 124] on span "Posts" at bounding box center [396, 123] width 29 height 16
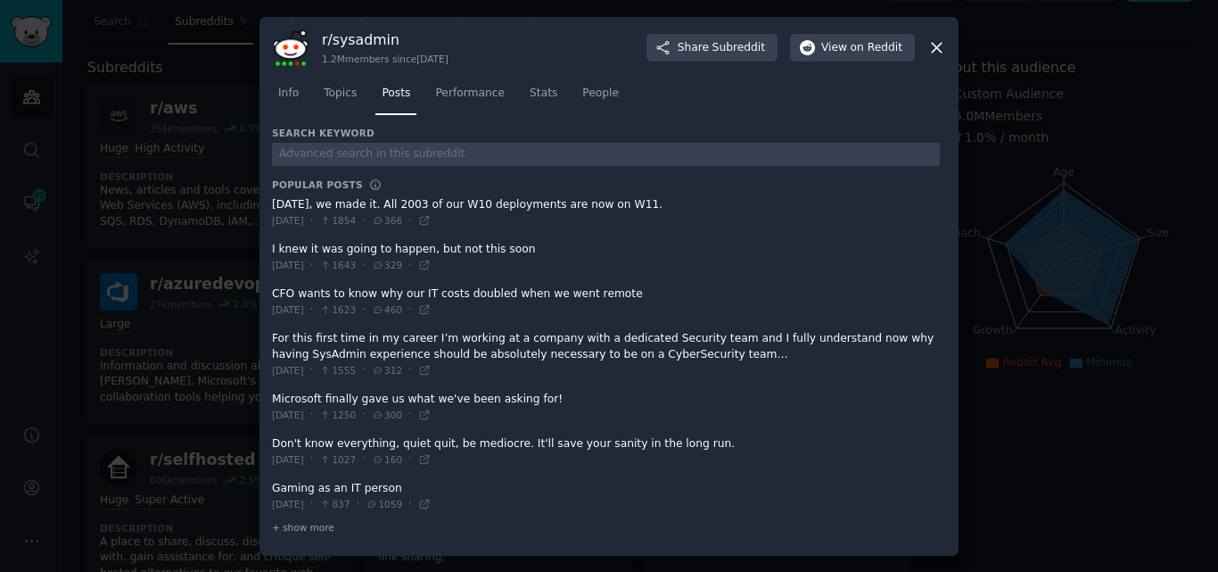
click at [943, 48] on icon at bounding box center [937, 47] width 19 height 19
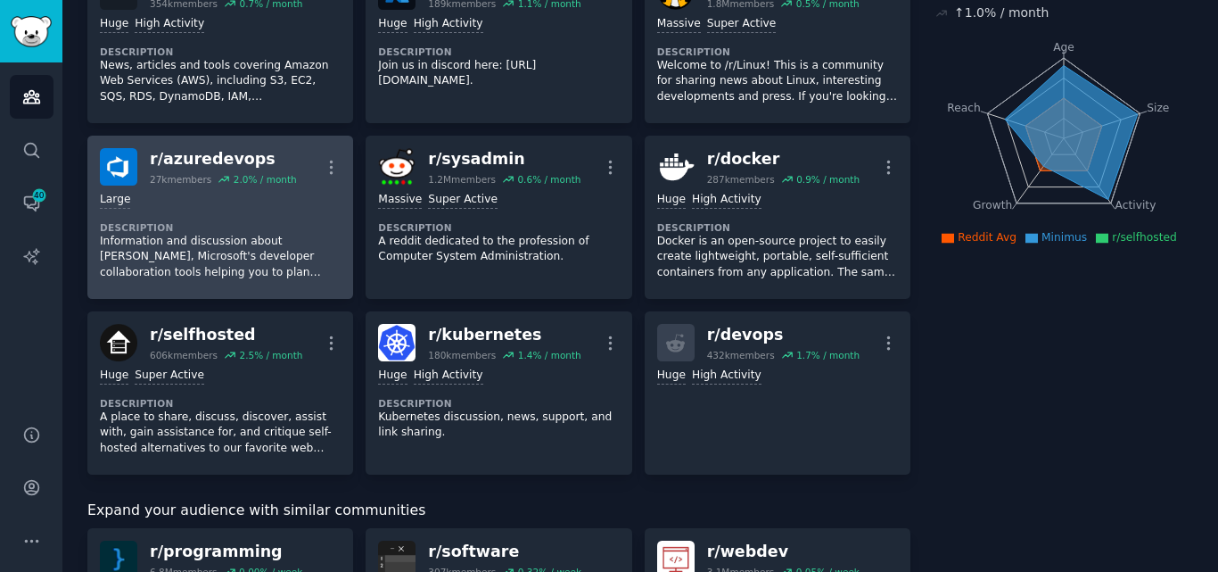
scroll to position [268, 0]
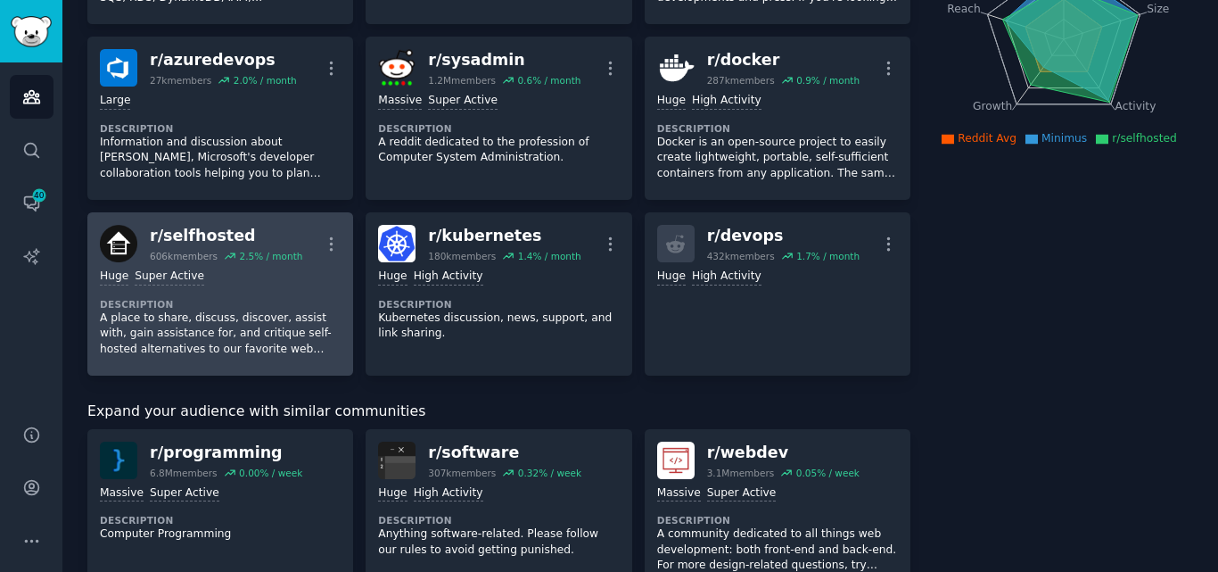
click at [207, 285] on div "Huge Super Active" at bounding box center [220, 276] width 241 height 17
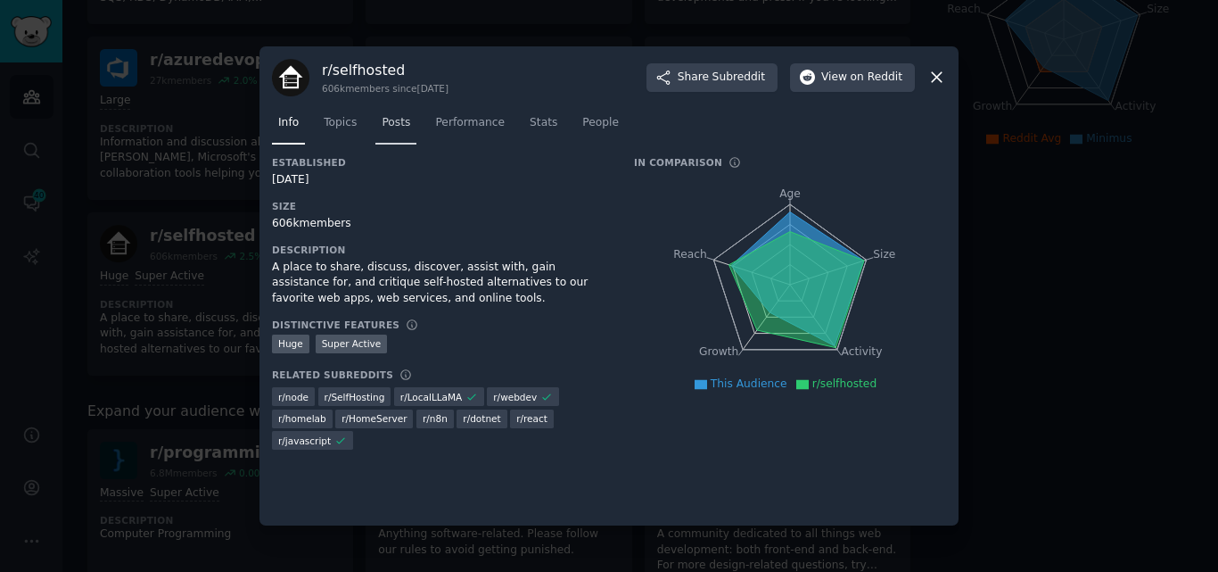
click at [391, 128] on span "Posts" at bounding box center [396, 123] width 29 height 16
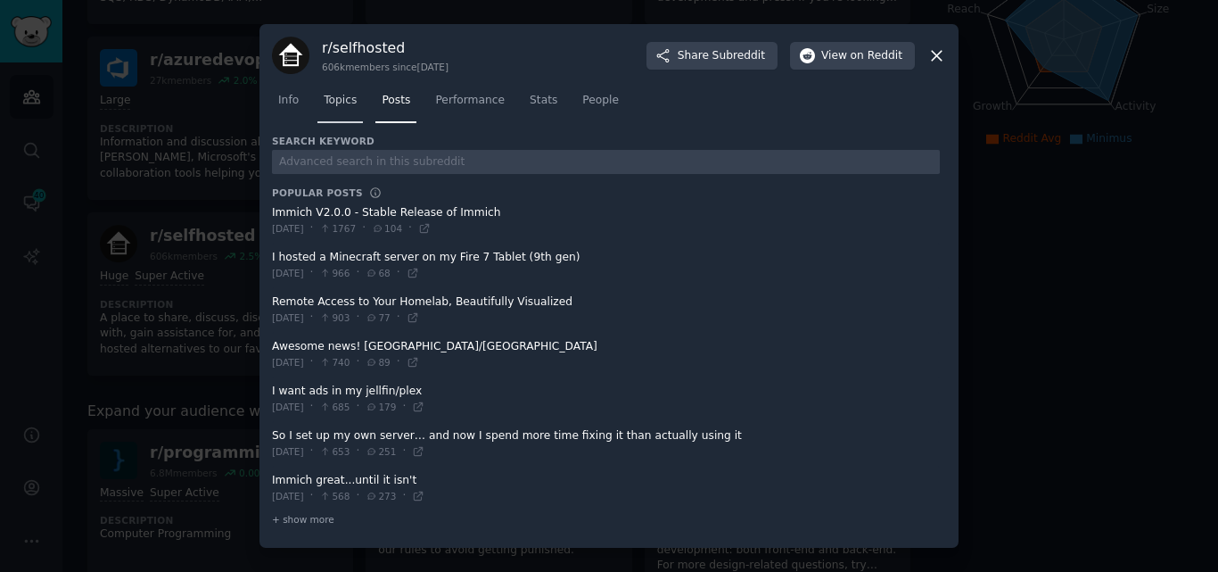
click at [343, 99] on span "Topics" at bounding box center [340, 101] width 33 height 16
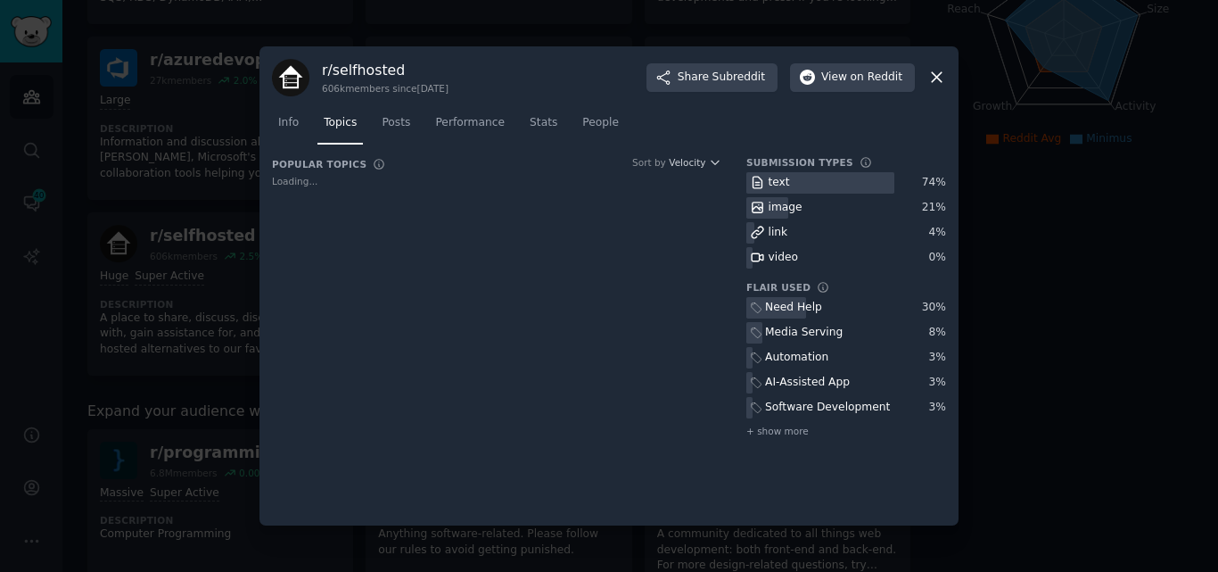
click at [788, 180] on div "text 74 % image 21 % link 4 % video 0 %" at bounding box center [847, 220] width 200 height 97
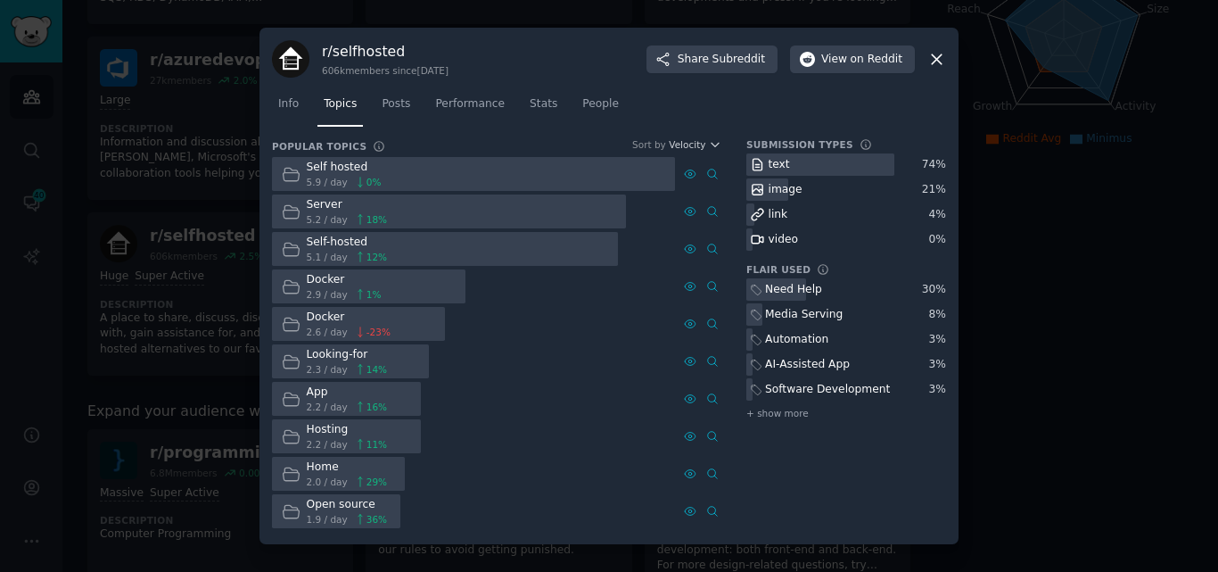
click at [783, 194] on div "image" at bounding box center [786, 190] width 34 height 16
click at [797, 169] on div at bounding box center [821, 164] width 148 height 22
click at [846, 50] on button "View on Reddit" at bounding box center [852, 59] width 125 height 29
click at [293, 110] on span "Info" at bounding box center [288, 104] width 21 height 16
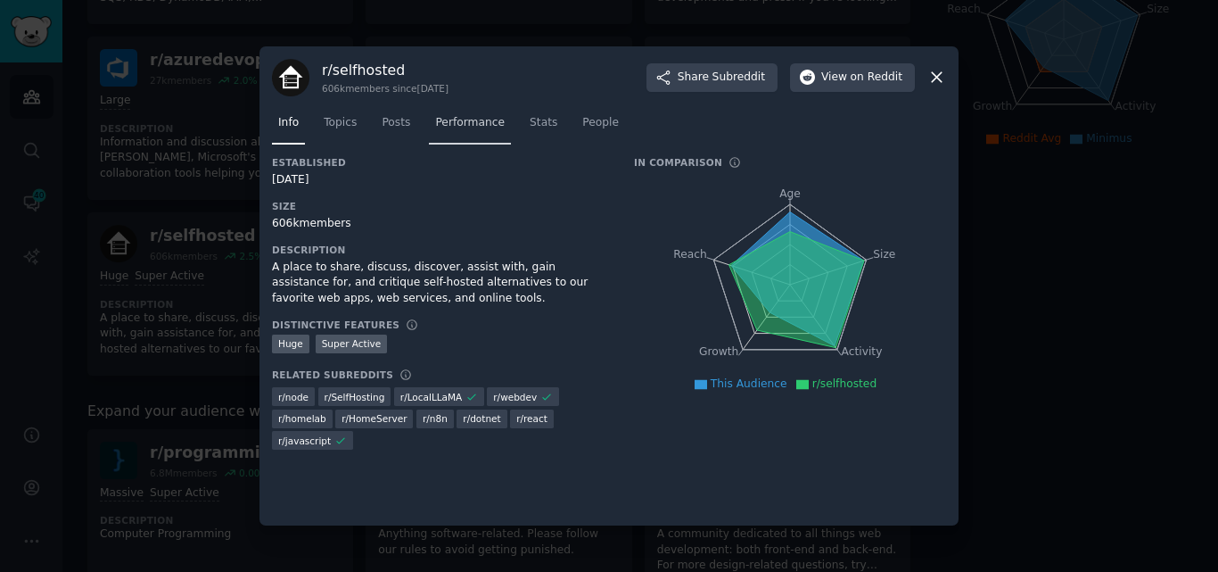
click at [480, 128] on span "Performance" at bounding box center [470, 123] width 70 height 16
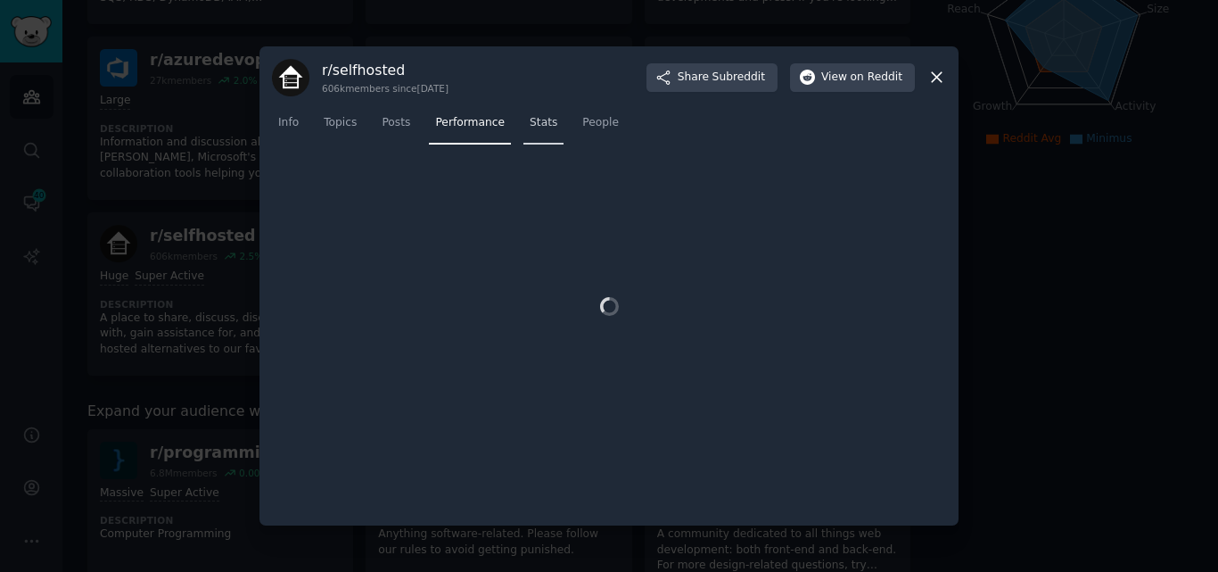
click at [542, 128] on link "Stats" at bounding box center [544, 127] width 40 height 37
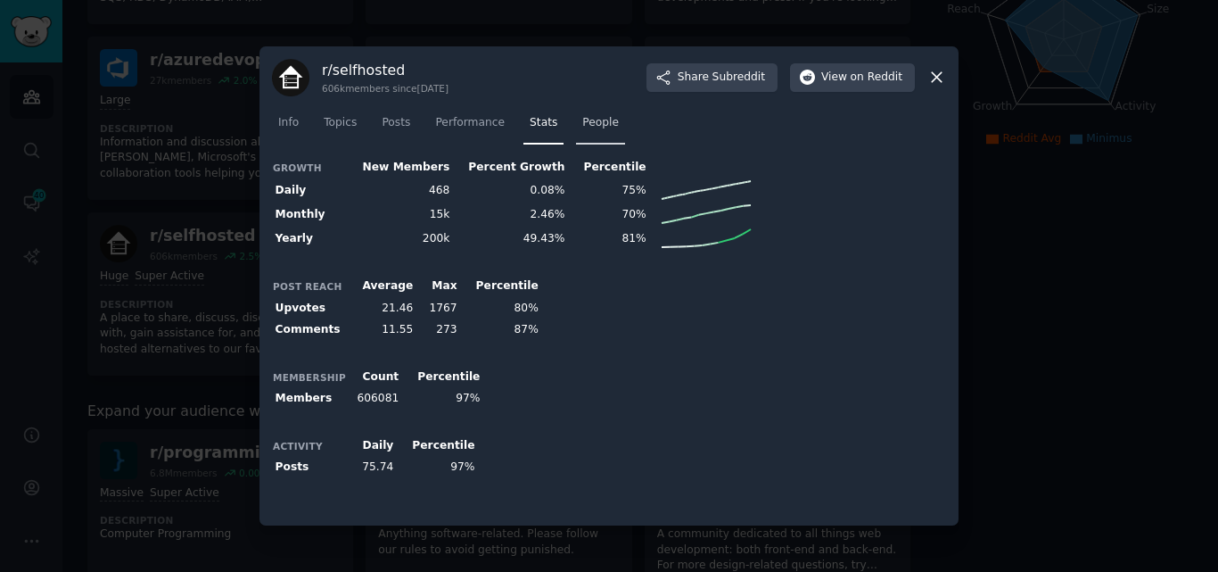
click at [587, 119] on span "People" at bounding box center [600, 123] width 37 height 16
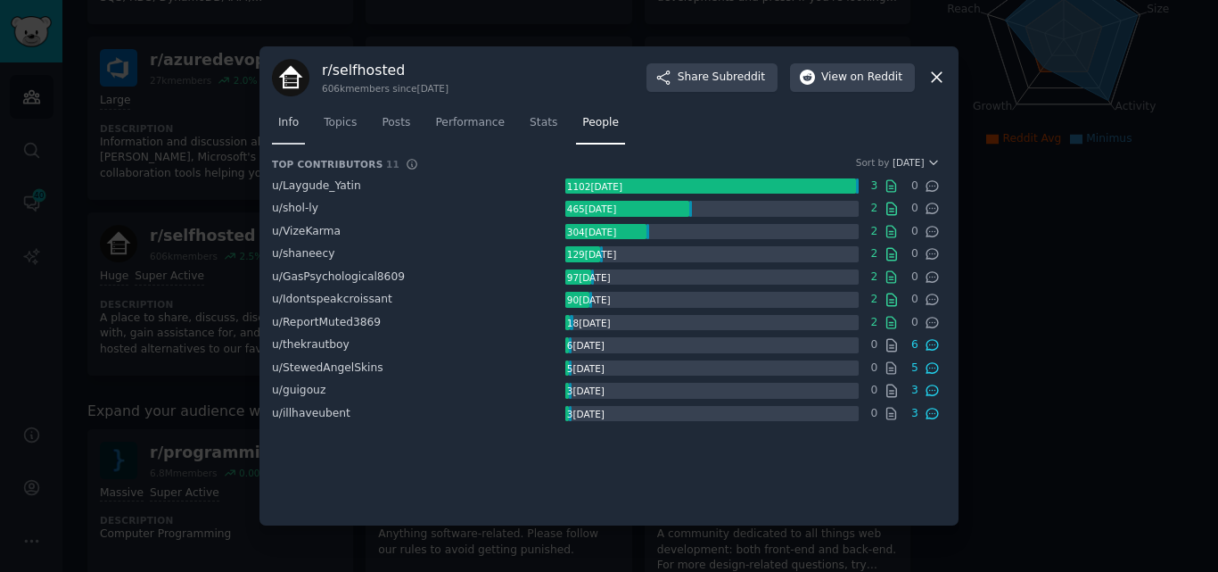
click at [288, 128] on span "Info" at bounding box center [288, 123] width 21 height 16
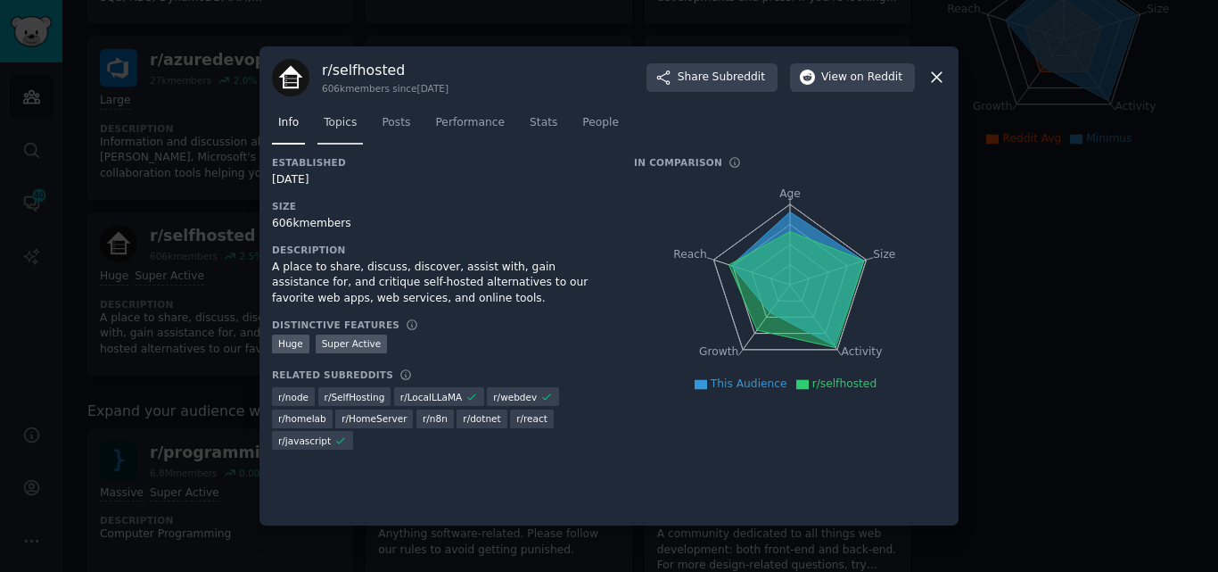
click at [355, 124] on link "Topics" at bounding box center [340, 127] width 45 height 37
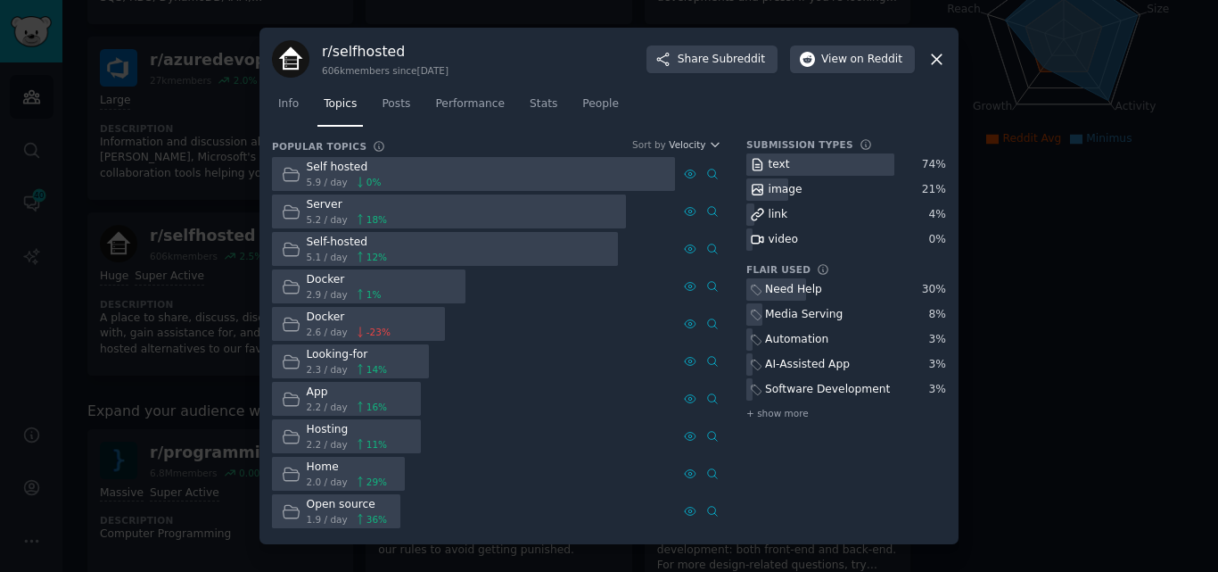
click at [929, 83] on div "Info Topics Posts Performance Stats People" at bounding box center [609, 108] width 674 height 61
click at [929, 59] on icon at bounding box center [937, 59] width 19 height 19
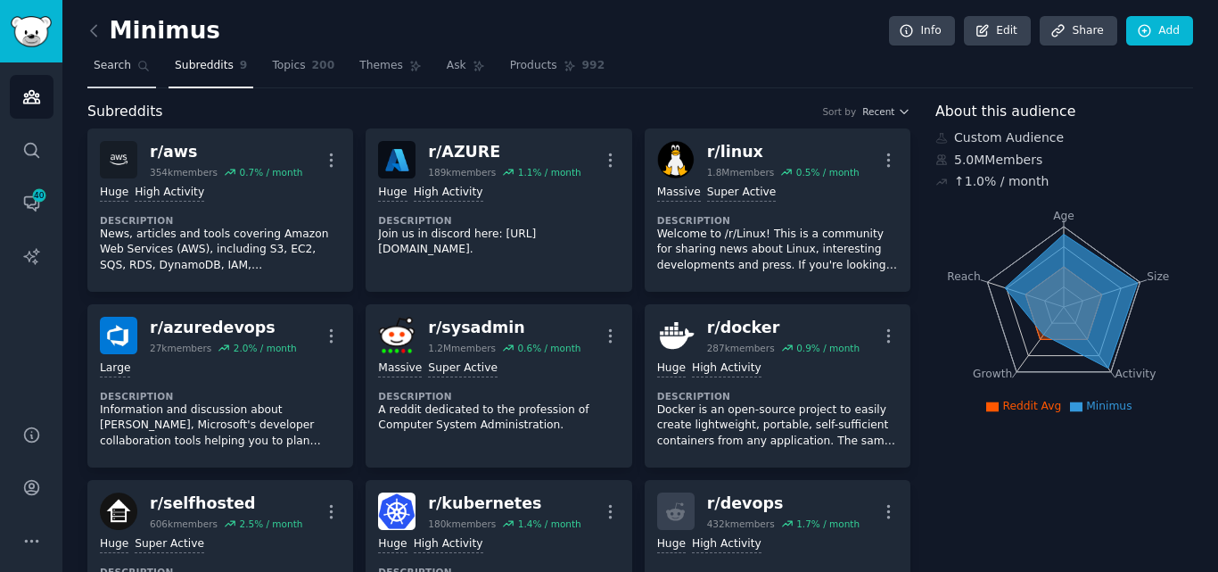
click at [111, 62] on span "Search" at bounding box center [112, 66] width 37 height 16
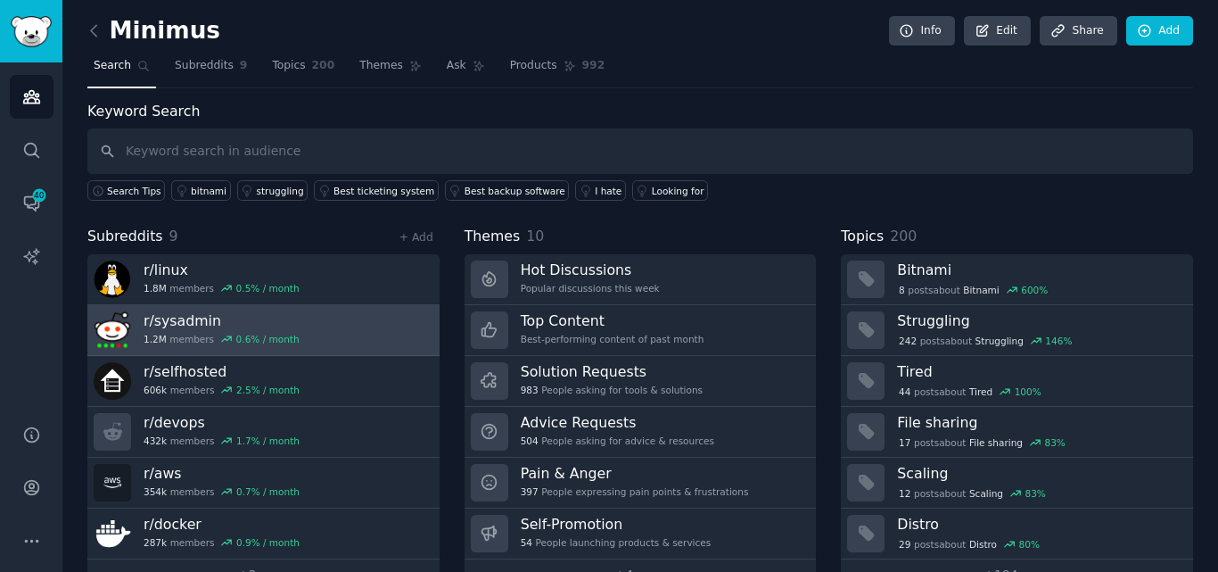
click at [189, 317] on h3 "r/ sysadmin" at bounding box center [222, 320] width 156 height 19
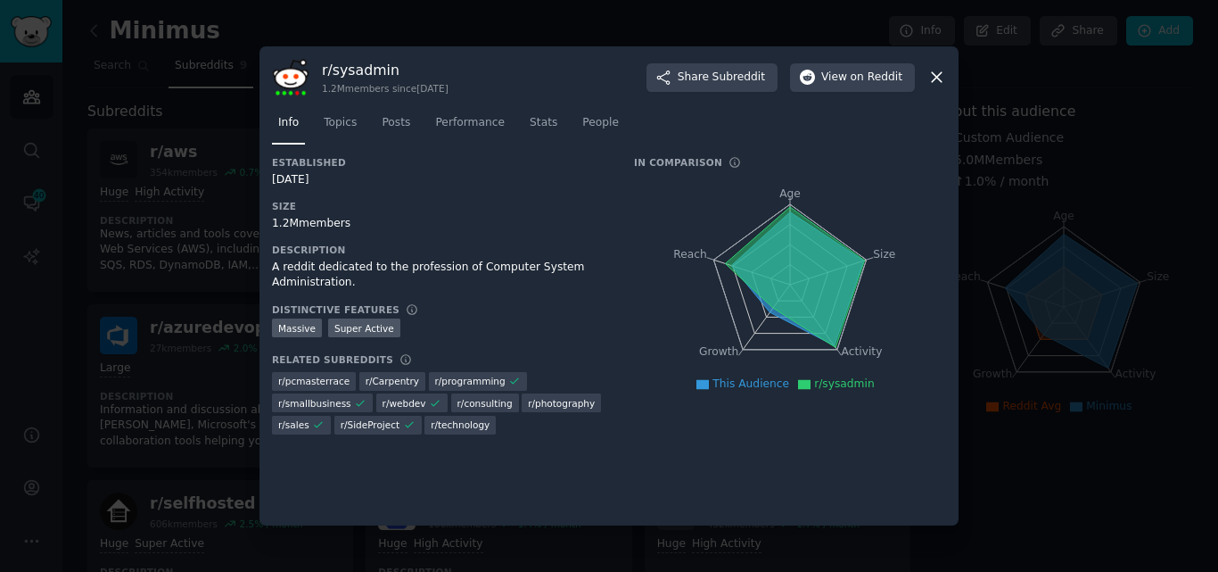
click at [936, 80] on icon at bounding box center [937, 77] width 19 height 19
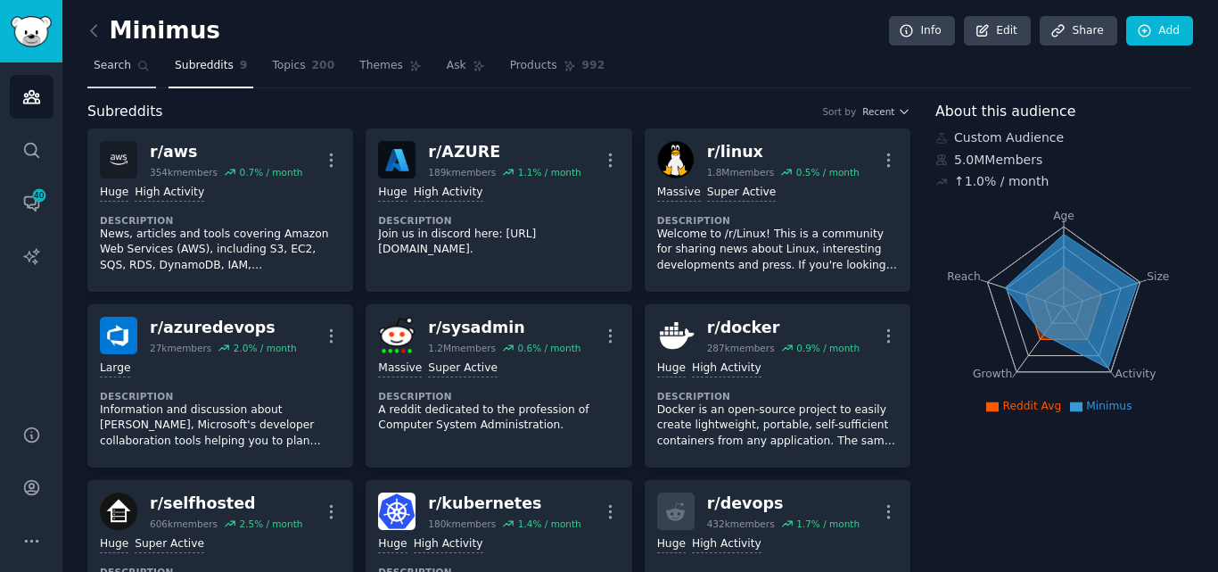
click at [111, 55] on link "Search" at bounding box center [121, 70] width 69 height 37
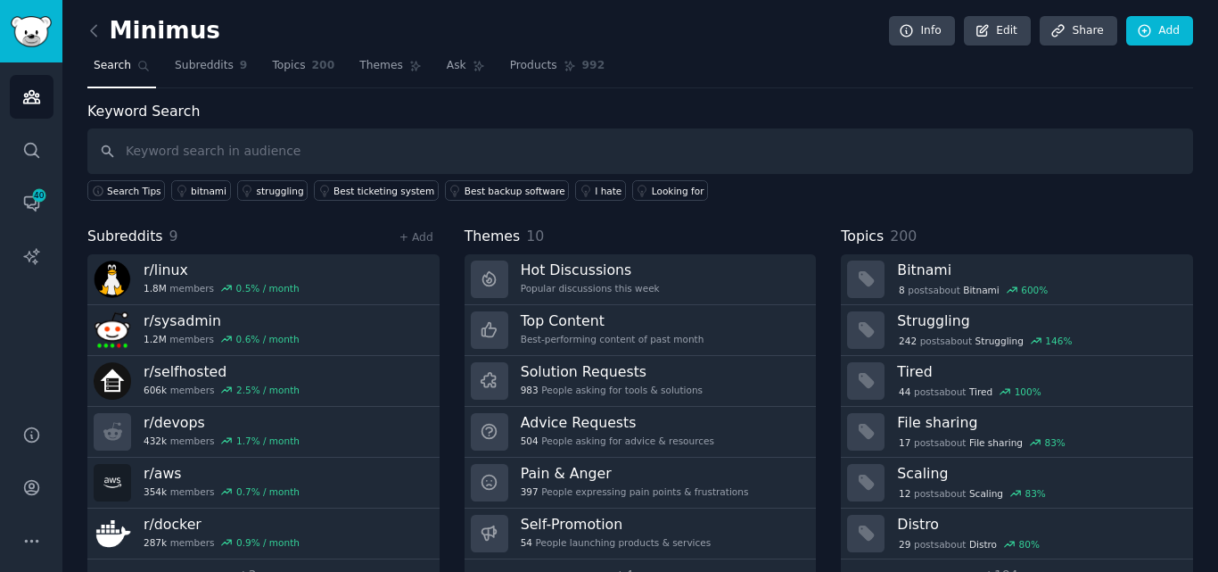
click at [185, 160] on input "text" at bounding box center [640, 150] width 1106 height 45
type input "container images"
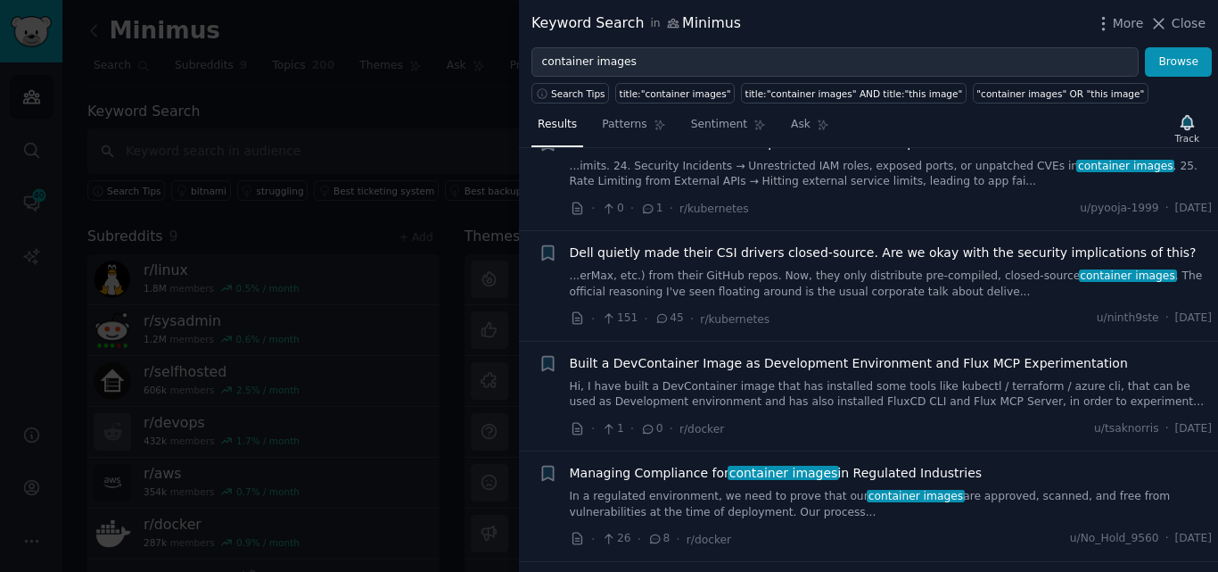
scroll to position [624, 0]
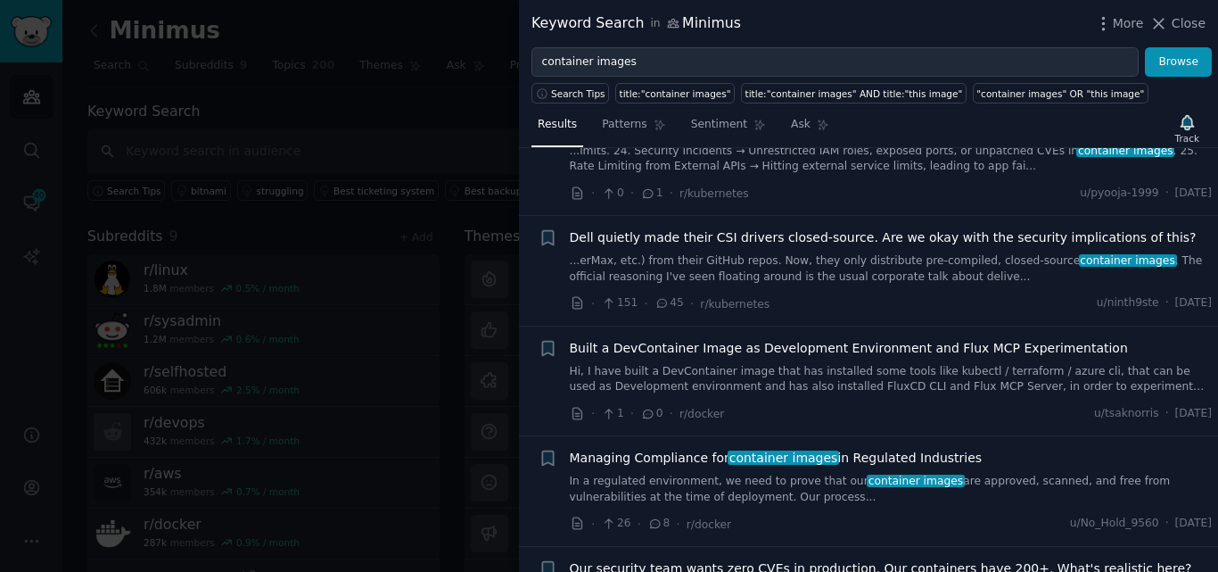
click at [802, 277] on link "...erMax, etc.) from their GitHub repos. Now, they only distribute pre-compiled…" at bounding box center [891, 268] width 643 height 31
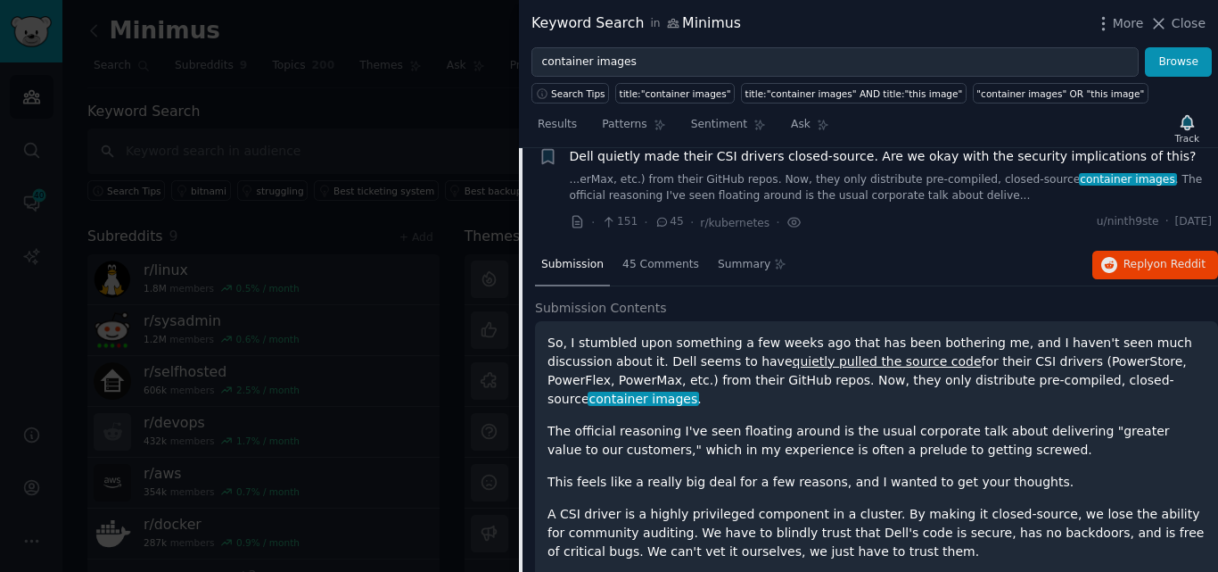
scroll to position [708, 0]
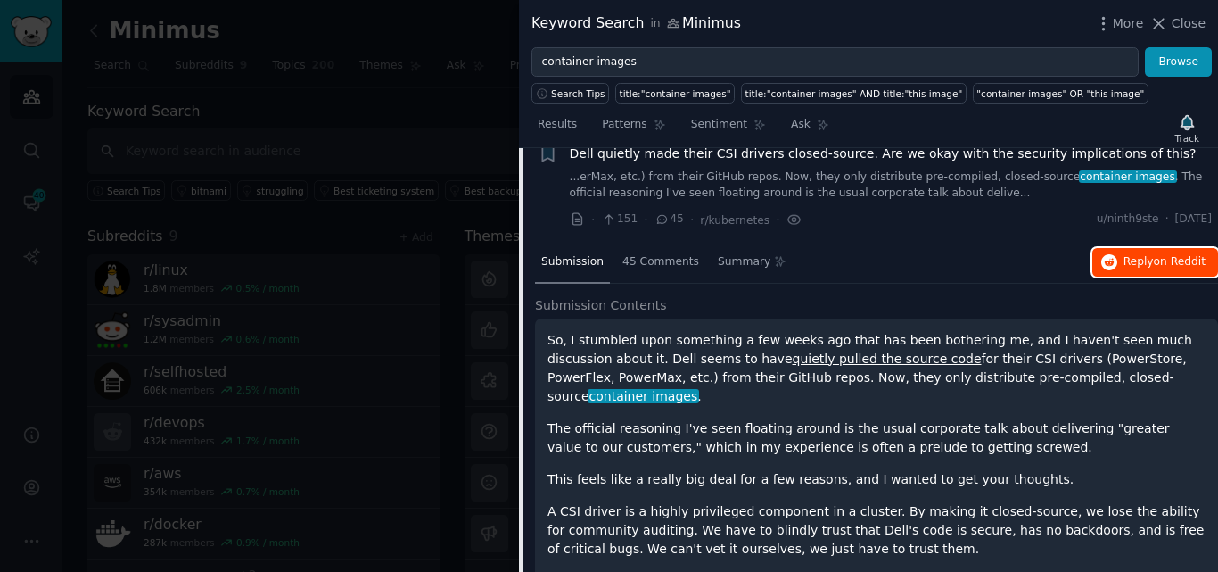
click at [1128, 270] on span "Reply on Reddit" at bounding box center [1165, 262] width 82 height 16
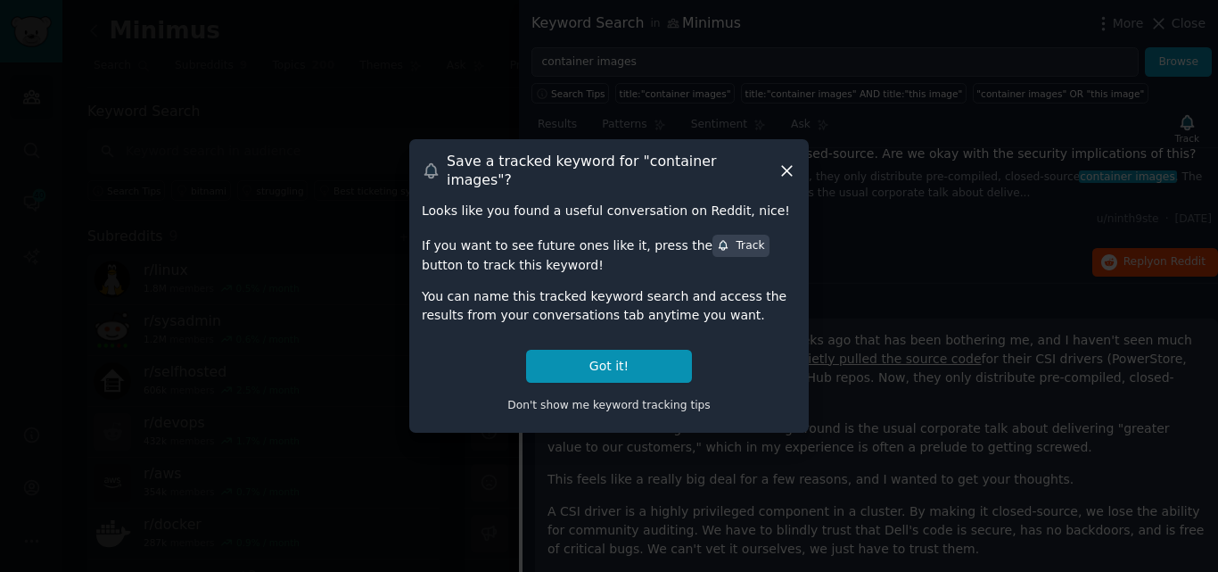
click at [790, 171] on icon at bounding box center [787, 170] width 19 height 19
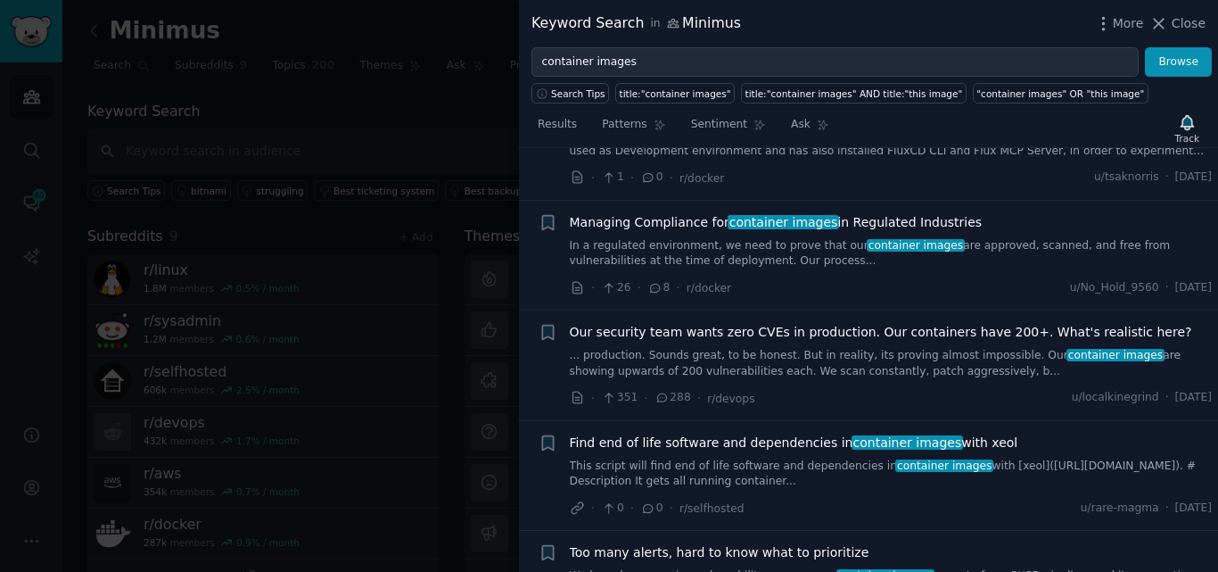
scroll to position [1511, 0]
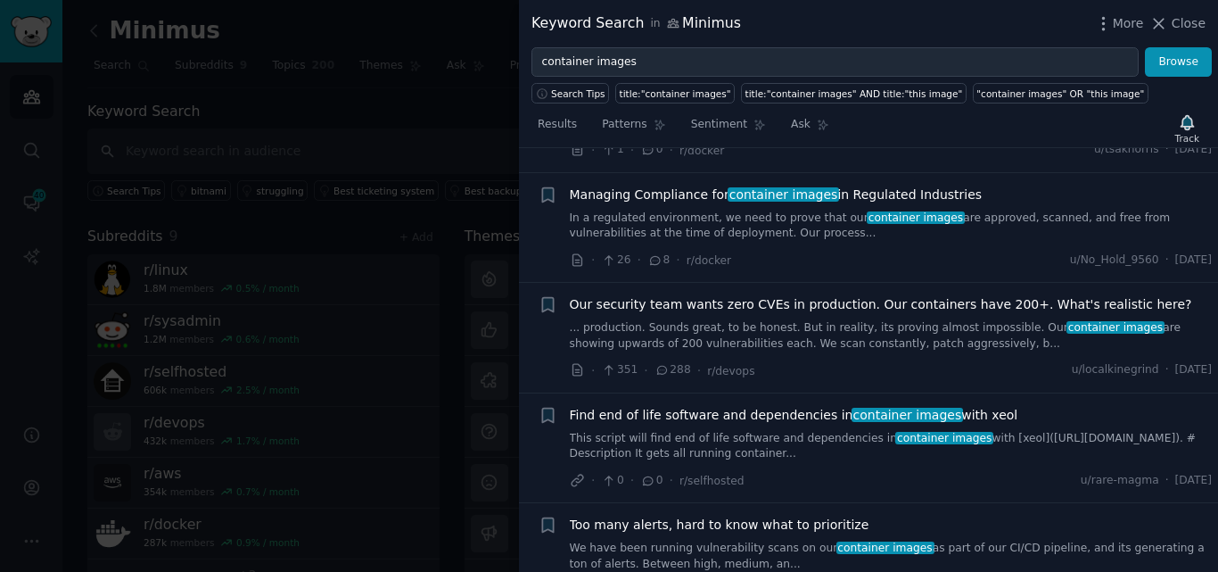
click at [750, 334] on link "... production. Sounds great, to be honest. But in reality, its proving almost …" at bounding box center [891, 335] width 643 height 31
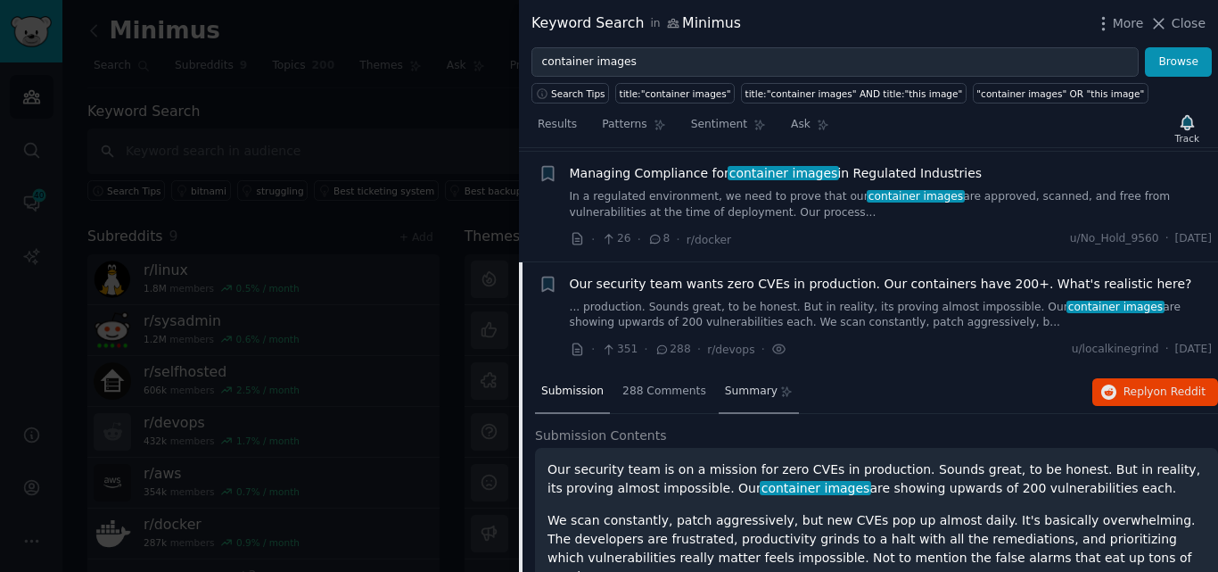
scroll to position [1038, 0]
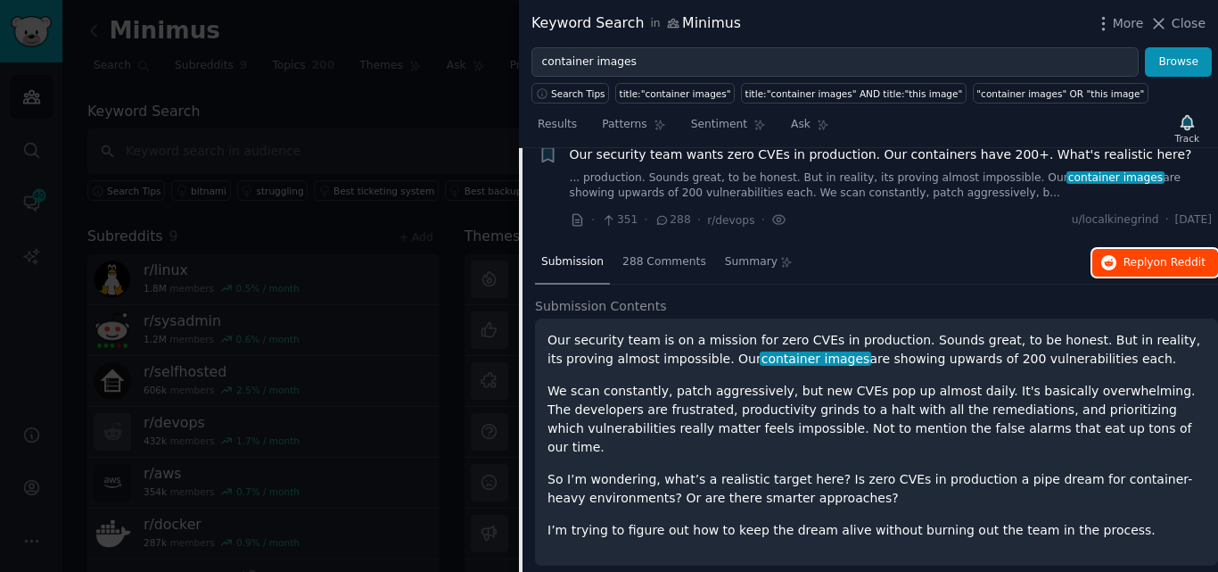
click at [1137, 271] on span "Reply on Reddit" at bounding box center [1165, 263] width 82 height 16
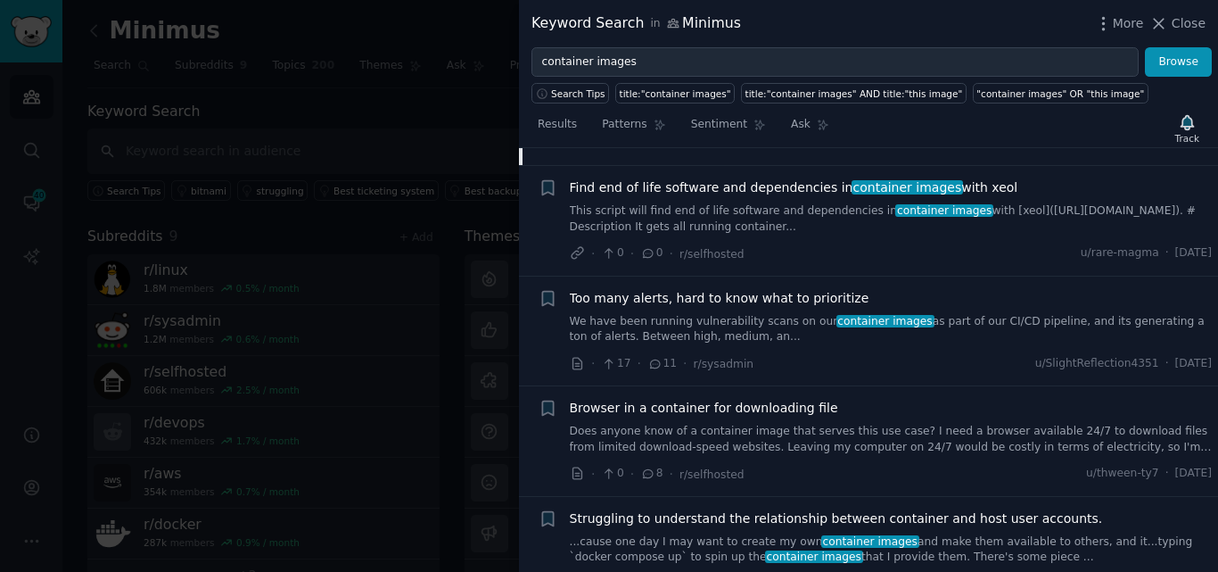
scroll to position [1484, 0]
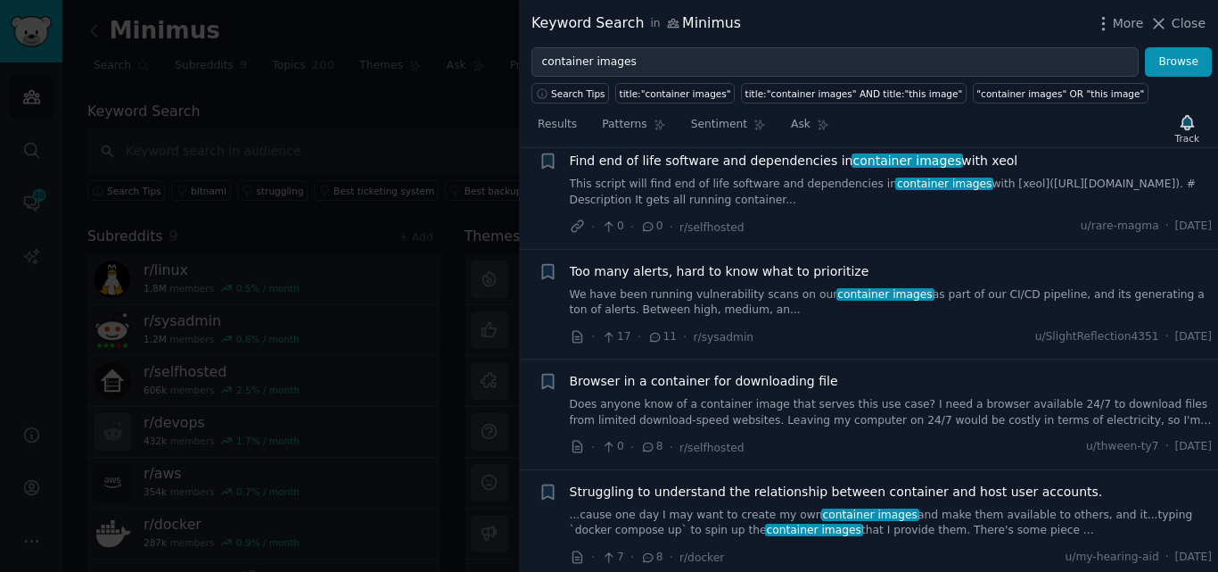
click at [702, 288] on link "We have been running vulnerability scans on our container images as part of our…" at bounding box center [891, 302] width 643 height 31
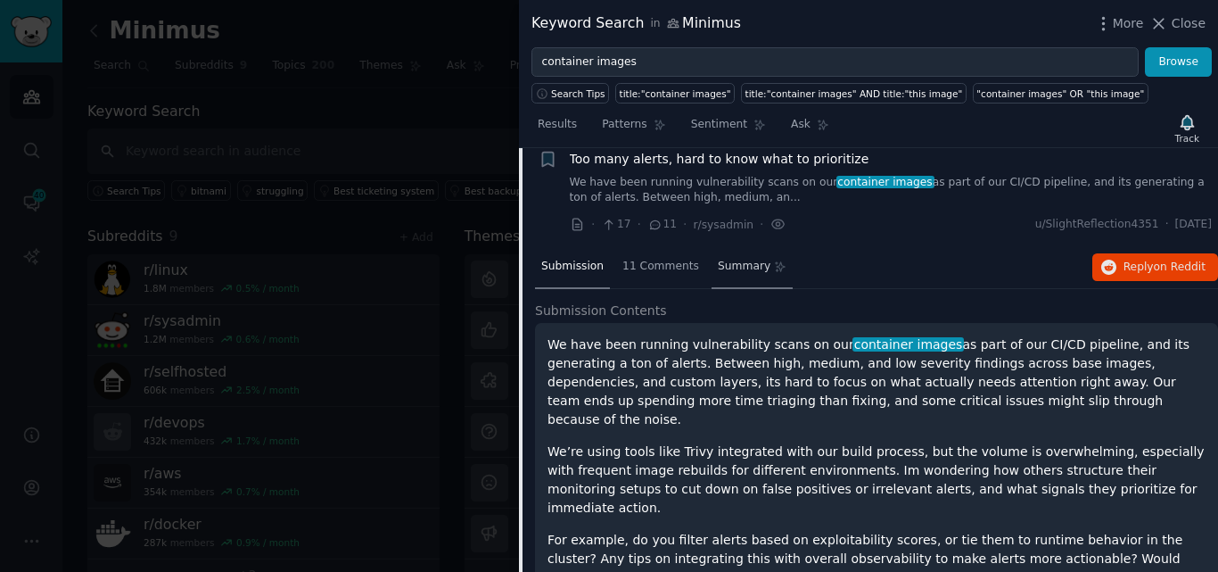
scroll to position [1259, 0]
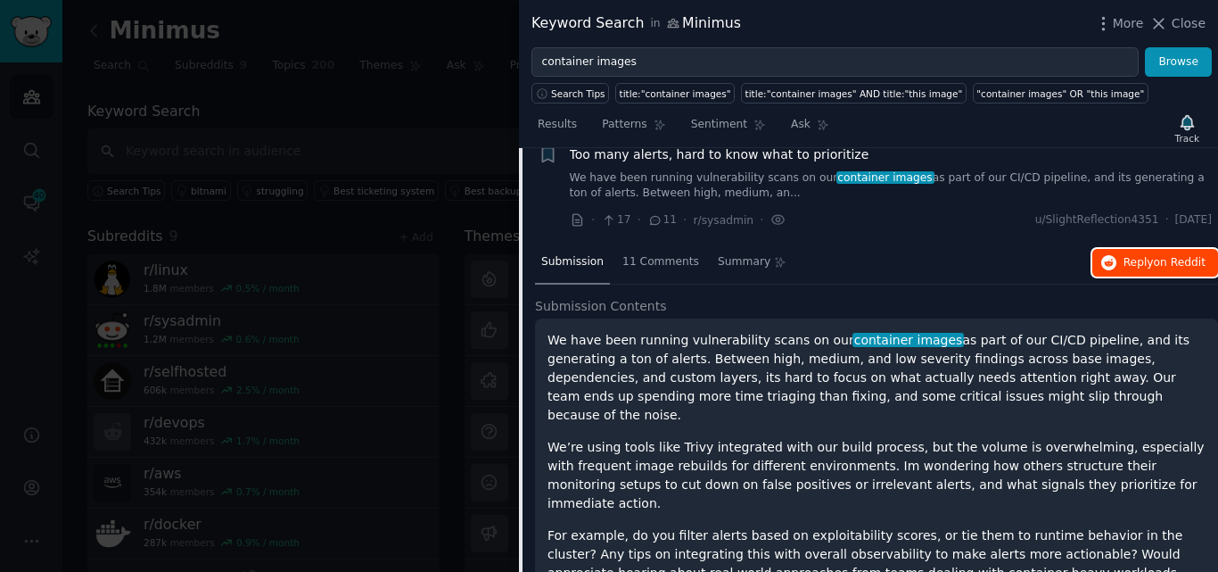
click at [1148, 271] on span "Reply on Reddit" at bounding box center [1165, 263] width 82 height 16
click at [1165, 20] on icon at bounding box center [1160, 24] width 10 height 10
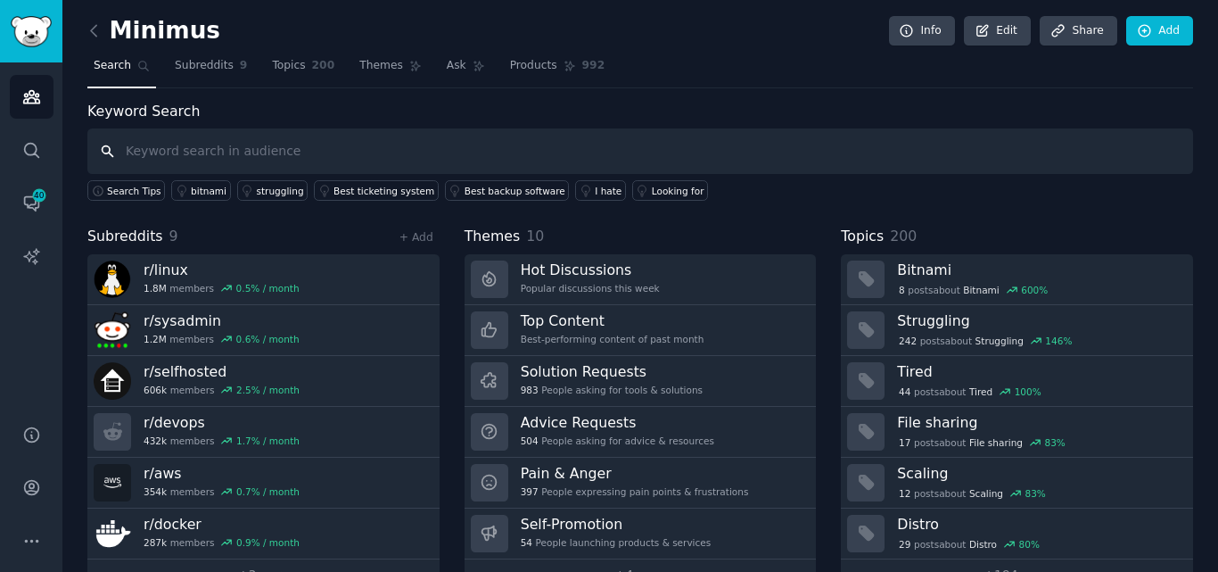
drag, startPoint x: 159, startPoint y: 144, endPoint x: 211, endPoint y: 161, distance: 54.7
click at [160, 145] on input "text" at bounding box center [640, 150] width 1106 height 45
paste input "zero-CVE images minimal attack surface SBOM visibility supply chain security im…"
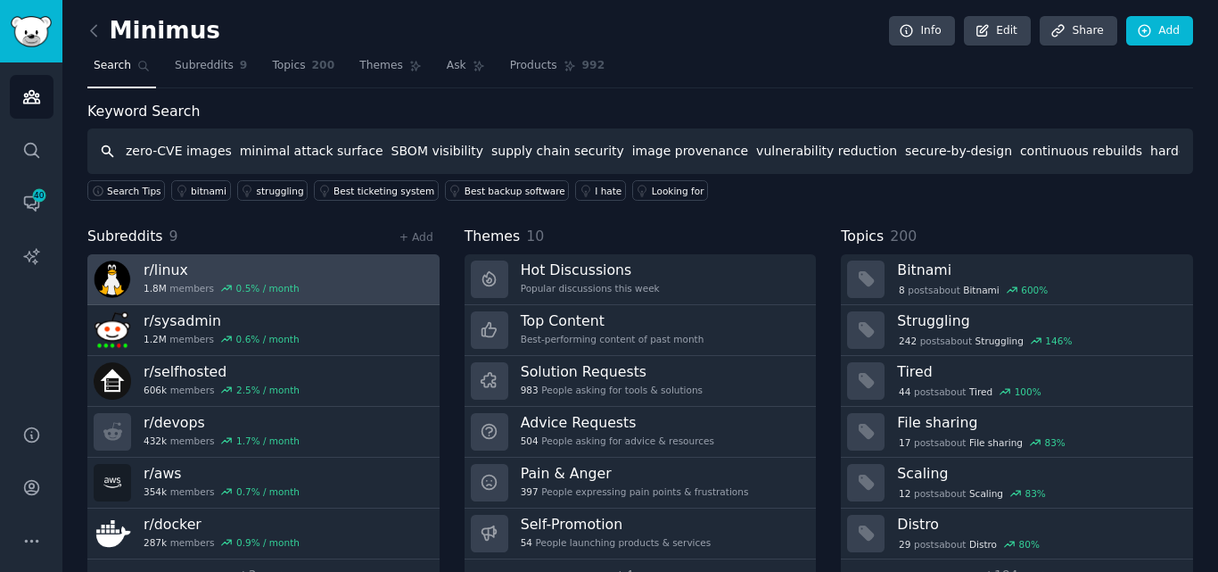
scroll to position [0, 85]
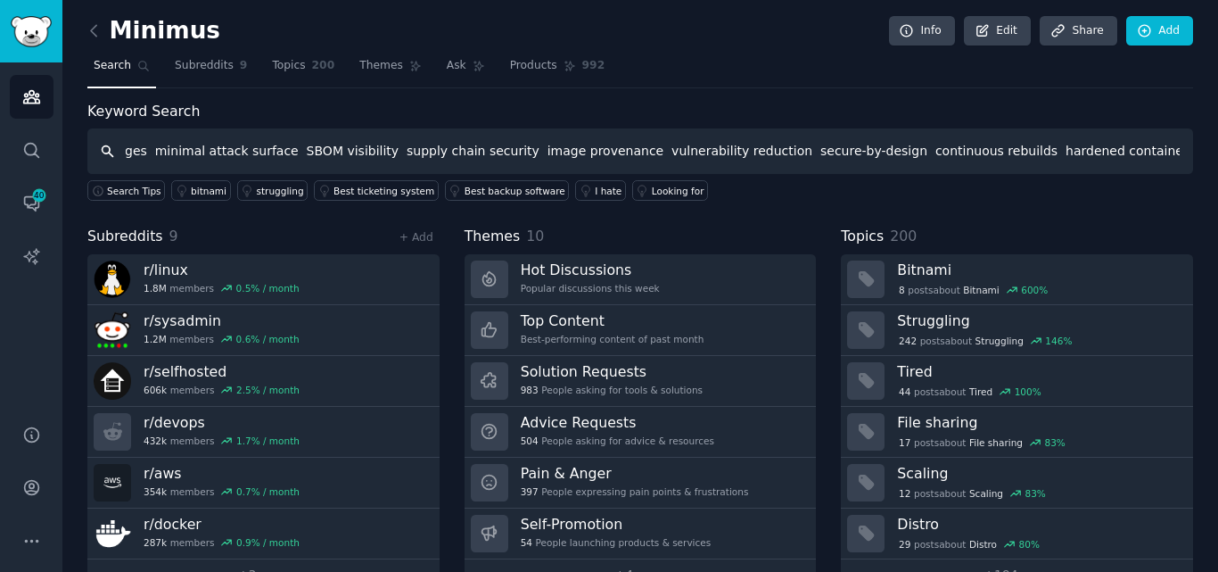
type input "zero-CVE images minimal attack surface SBOM visibility supply chain security im…"
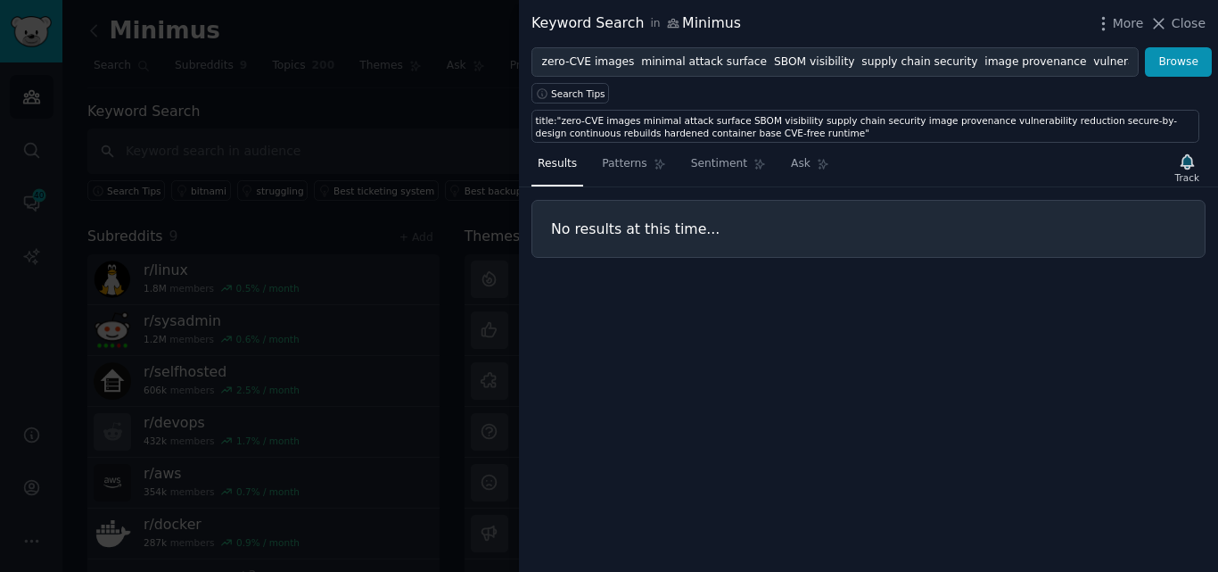
click at [407, 151] on div at bounding box center [609, 286] width 1218 height 572
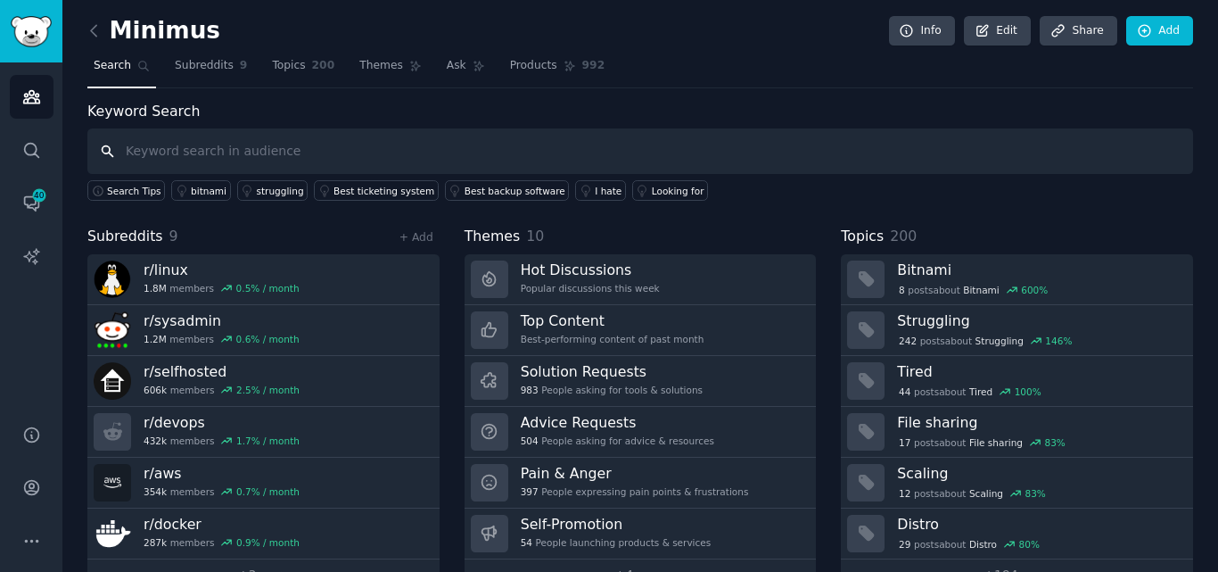
type input "zero-CVE images minimal attack surface SBOM visibility supply chain security im…"
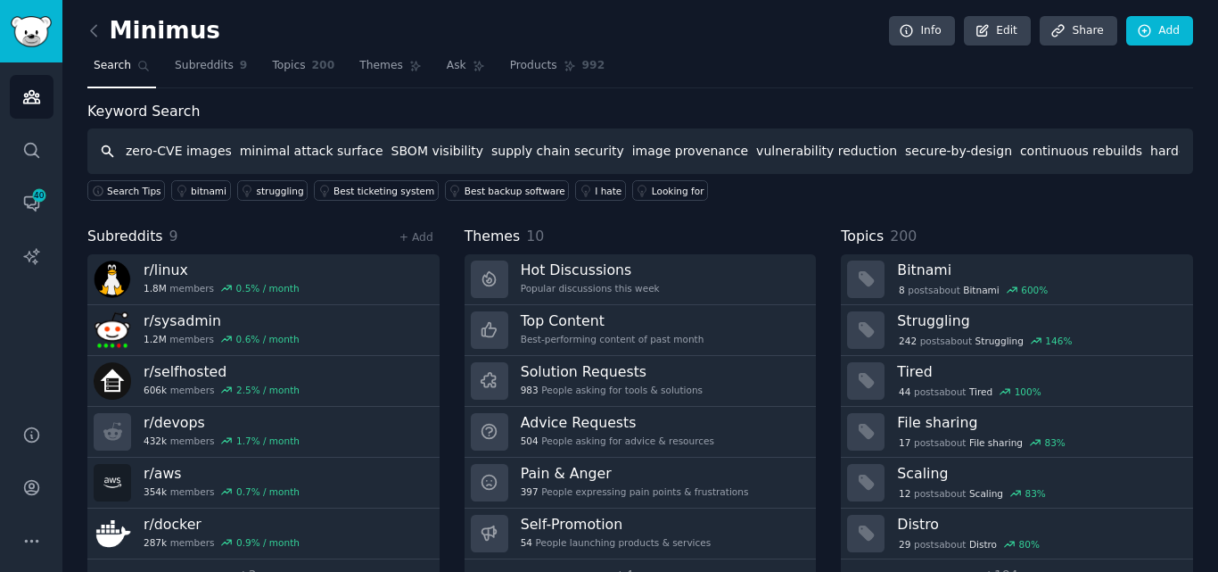
scroll to position [0, 85]
drag, startPoint x: 1173, startPoint y: 153, endPoint x: 1079, endPoint y: 158, distance: 93.8
click at [1079, 158] on input "zero-CVE images minimal attack surface SBOM visibility supply chain security im…" at bounding box center [640, 150] width 1106 height 45
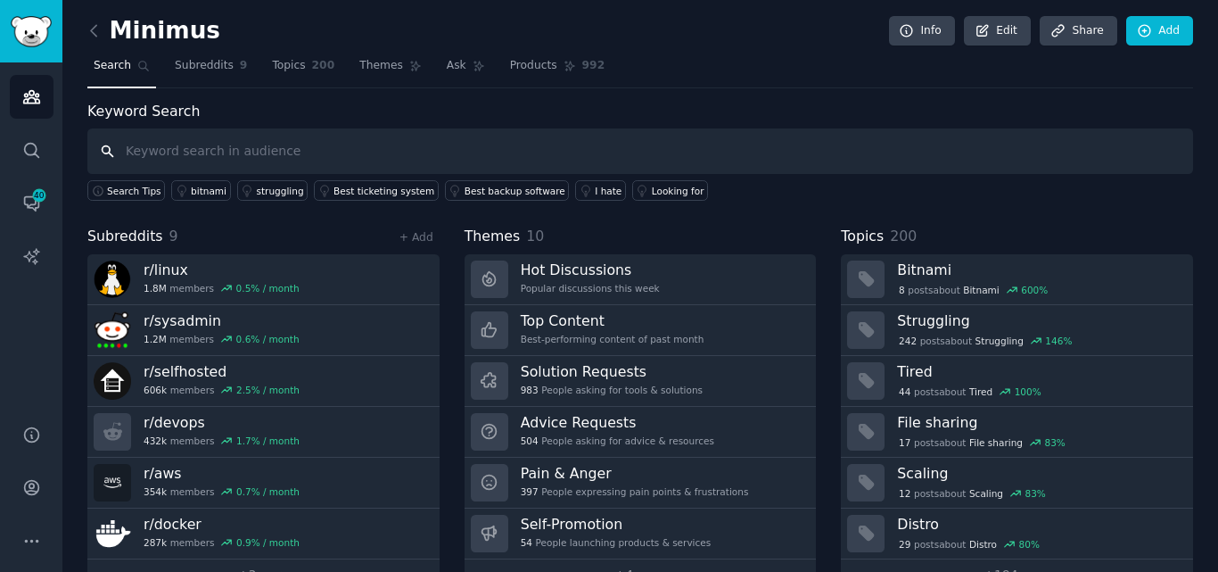
scroll to position [0, 0]
click at [509, 139] on input "text" at bounding box center [640, 150] width 1106 height 45
paste input "SBOM visibility supply chain security image provenance"
type input "SBOM visibility supply chain security image provenance"
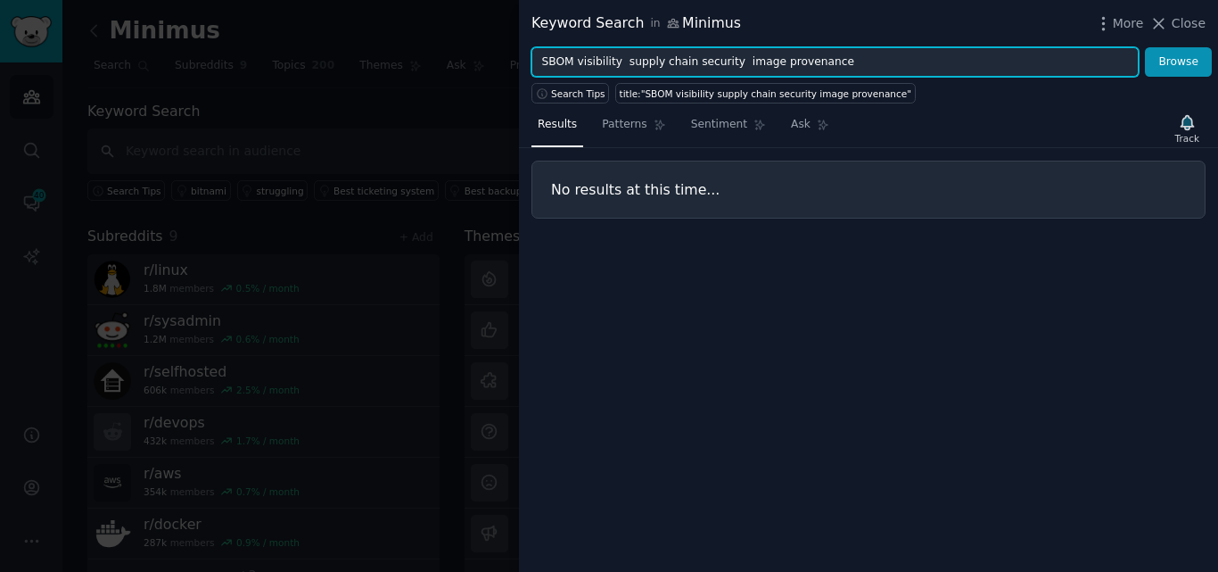
drag, startPoint x: 820, startPoint y: 67, endPoint x: 618, endPoint y: 70, distance: 201.6
click at [618, 70] on input "SBOM visibility supply chain security image provenance" at bounding box center [835, 62] width 607 height 30
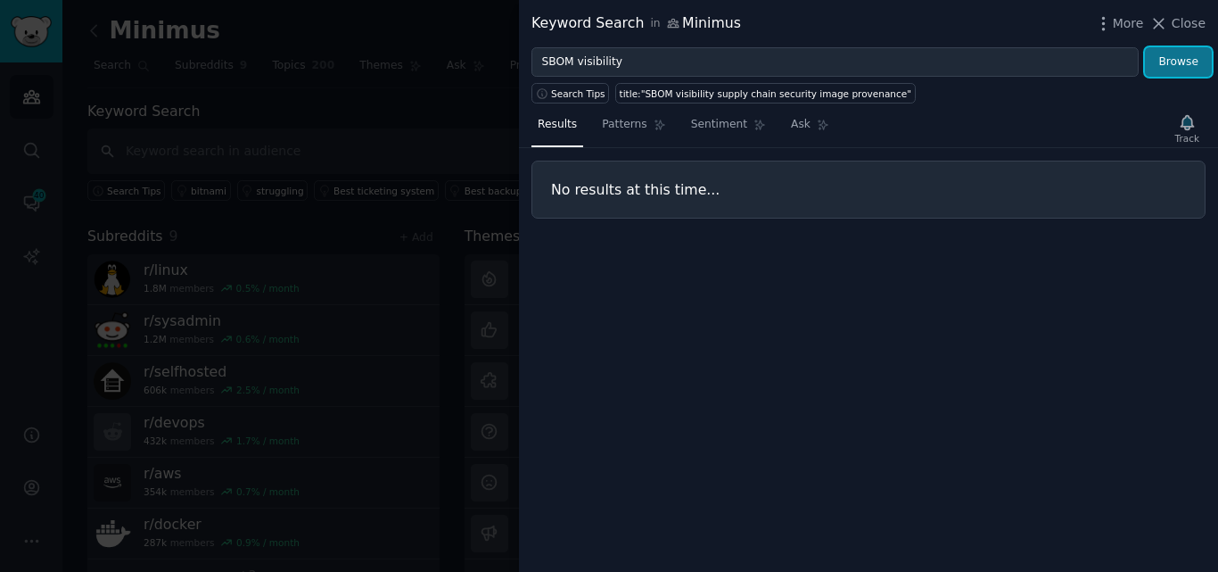
click at [1184, 63] on button "Browse" at bounding box center [1178, 62] width 67 height 30
click at [607, 134] on link "Patterns" at bounding box center [634, 129] width 76 height 37
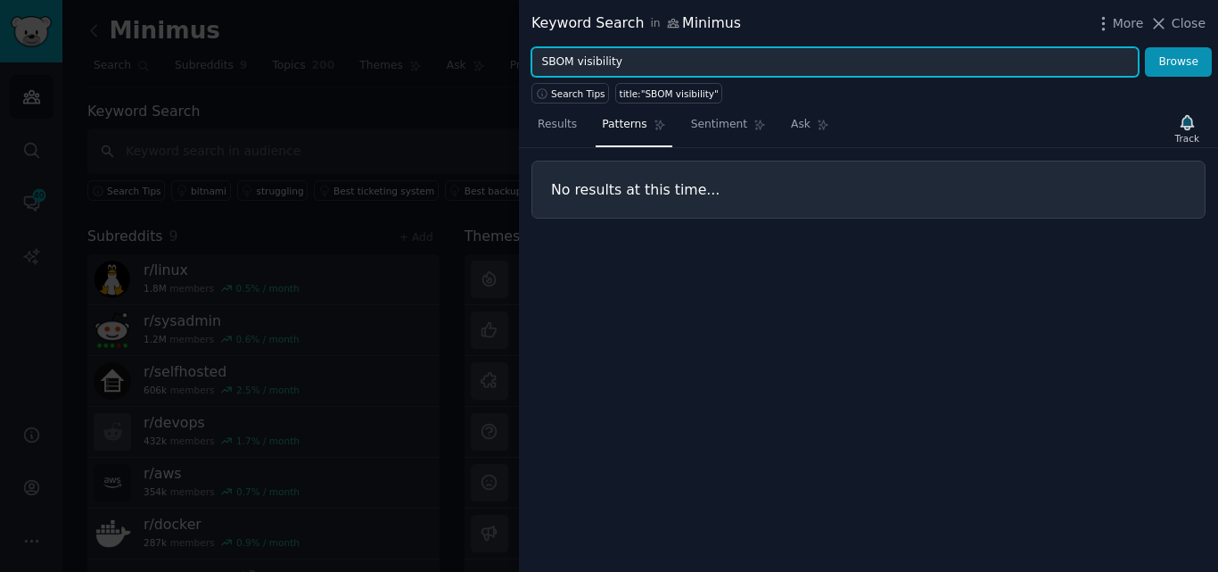
drag, startPoint x: 495, startPoint y: 54, endPoint x: 477, endPoint y: 57, distance: 18.2
click at [478, 57] on div "Keyword Search in Minimus More Close SBOM visibility Browse Search Tips title:"…" at bounding box center [609, 286] width 1218 height 572
paste input "hardened container base"
type input "hardened container base"
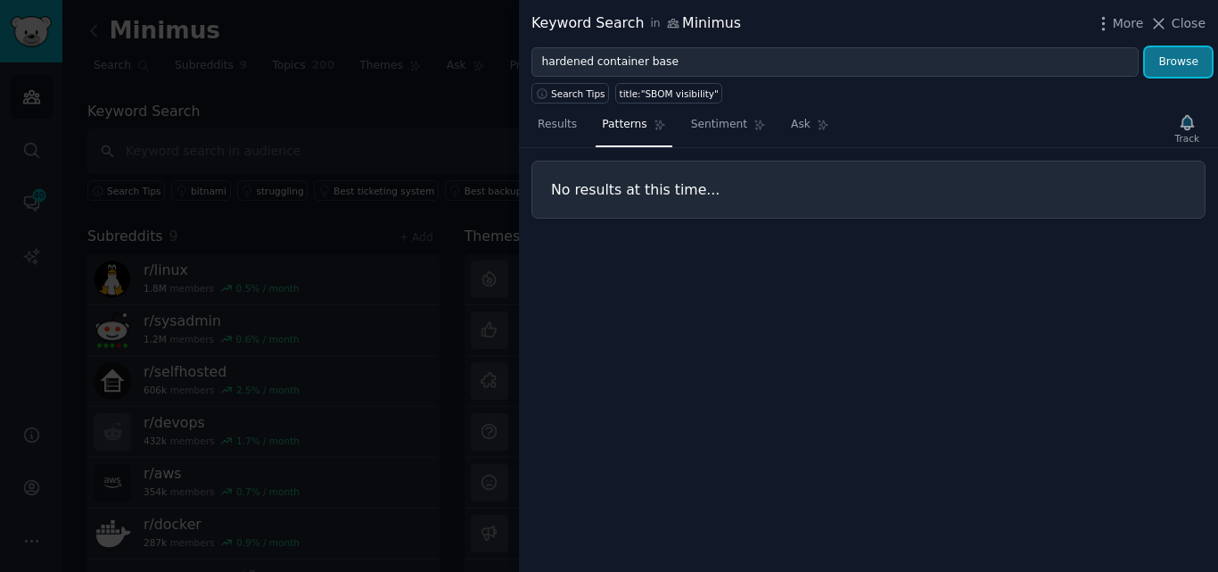
click at [1169, 69] on button "Browse" at bounding box center [1178, 62] width 67 height 30
click at [273, 321] on div at bounding box center [609, 286] width 1218 height 572
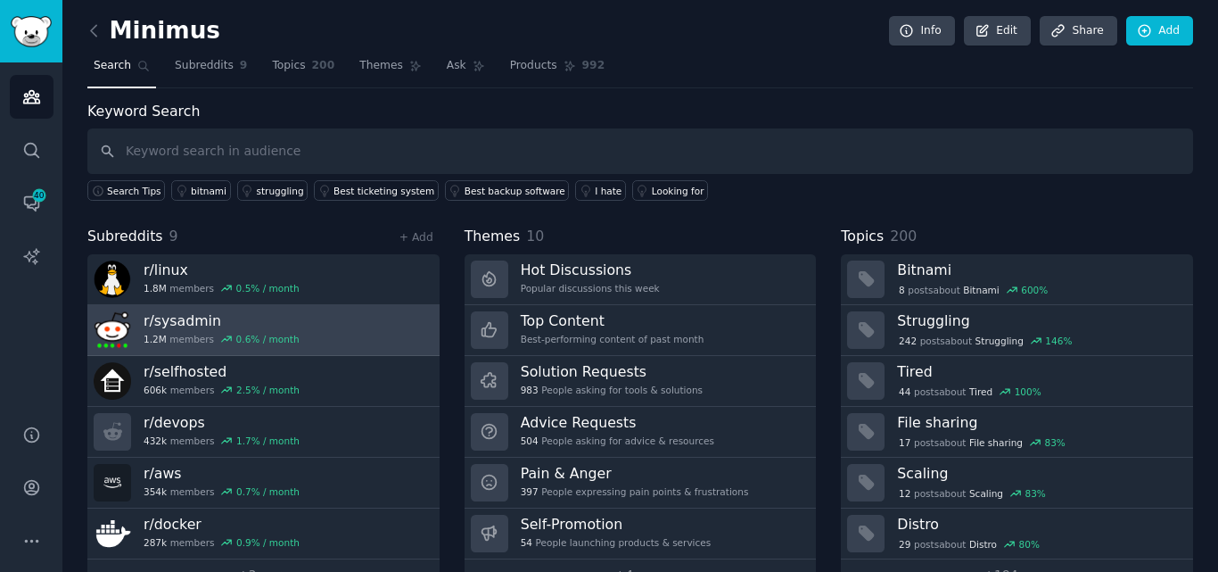
click at [186, 326] on h3 "r/ sysadmin" at bounding box center [222, 320] width 156 height 19
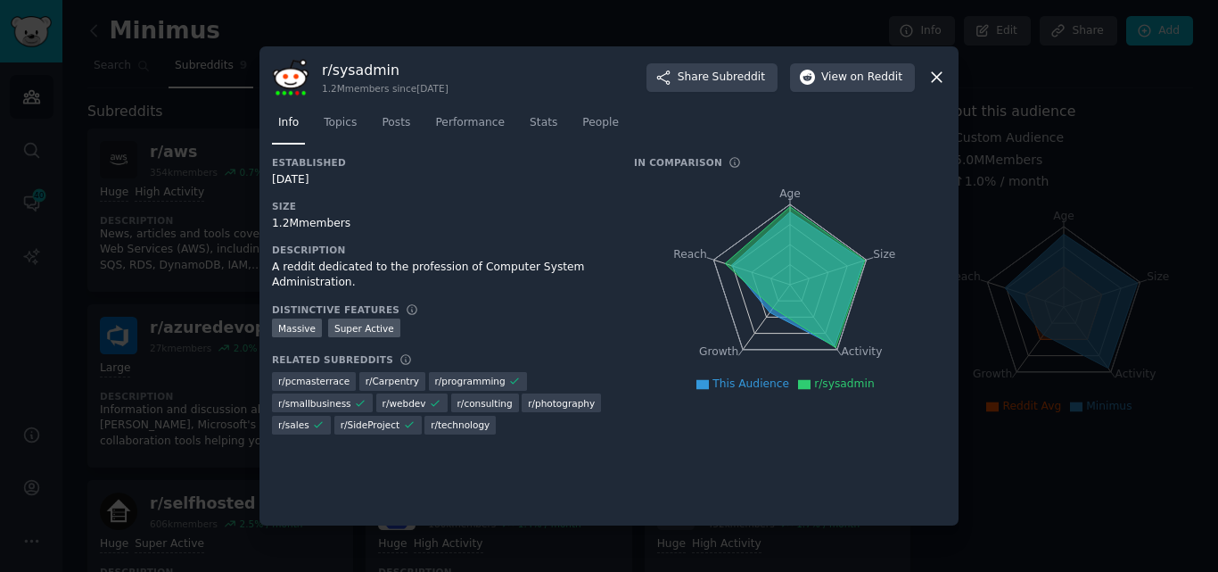
click at [230, 299] on div at bounding box center [609, 286] width 1218 height 572
